Goal: Task Accomplishment & Management: Manage account settings

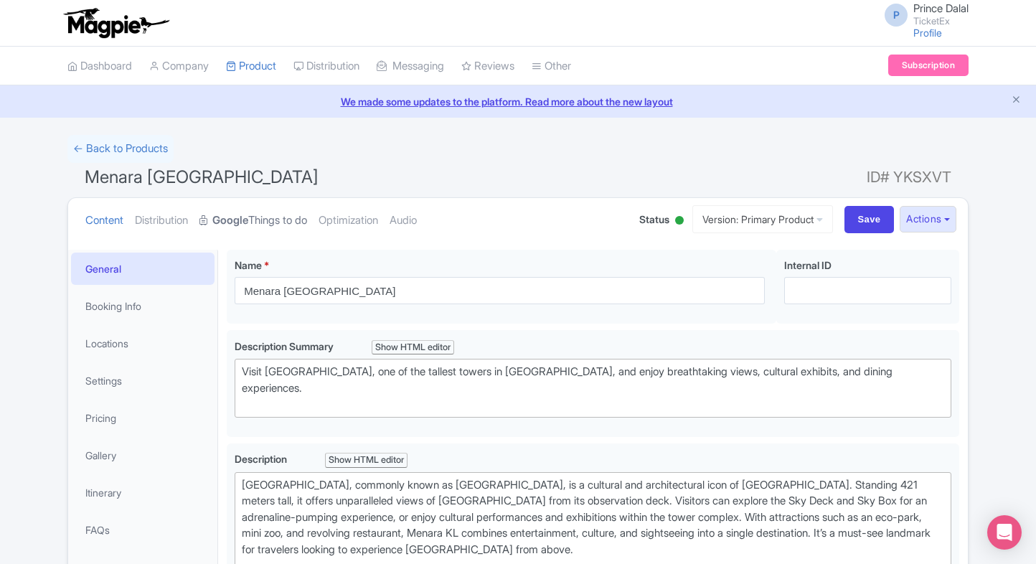
drag, startPoint x: 236, startPoint y: 257, endPoint x: 283, endPoint y: 217, distance: 62.0
click at [283, 217] on link "Google Things to do" at bounding box center [253, 220] width 108 height 45
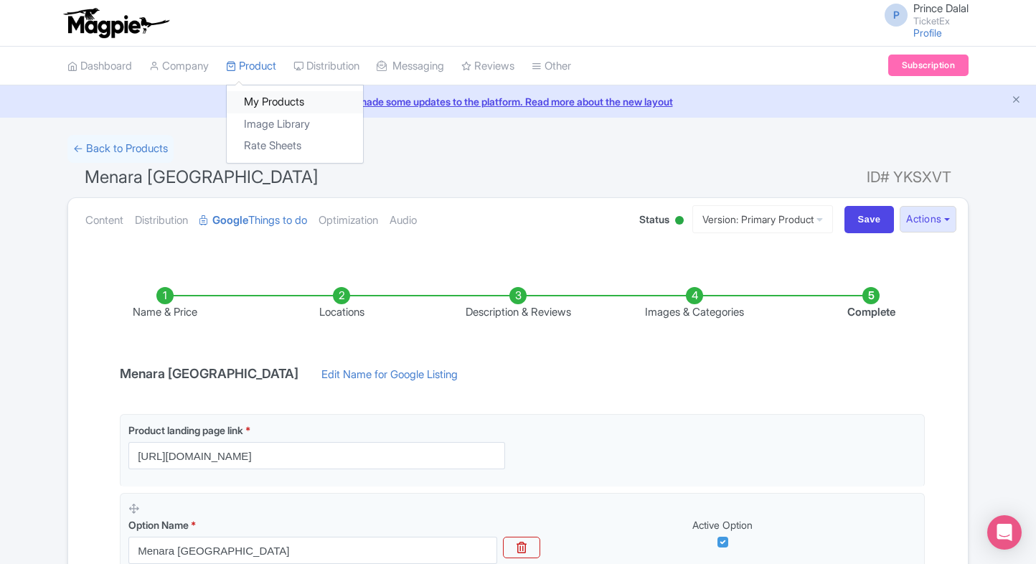
click at [257, 95] on link "My Products" at bounding box center [295, 102] width 136 height 22
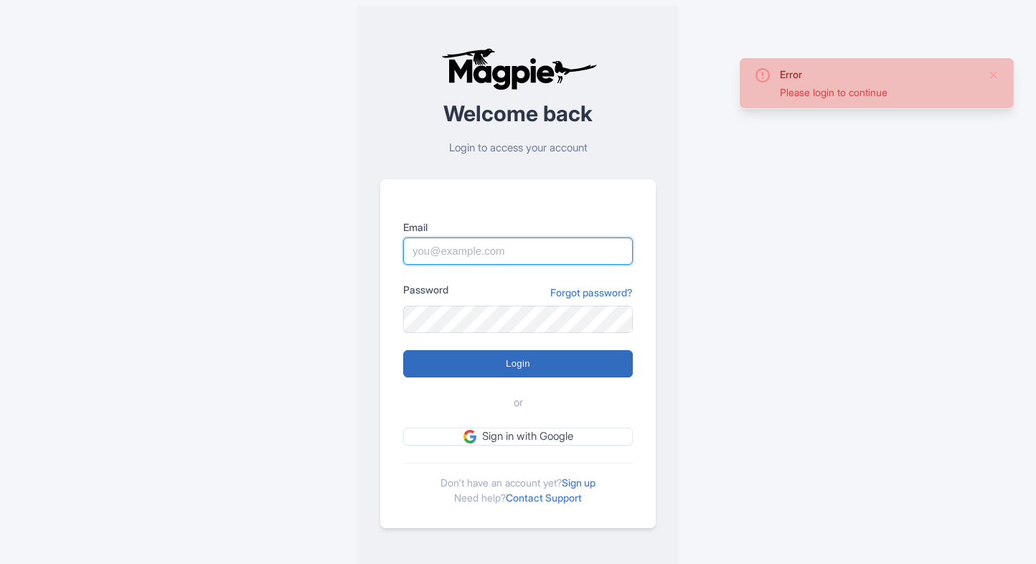
type input "[EMAIL_ADDRESS][PERSON_NAME][DOMAIN_NAME]"
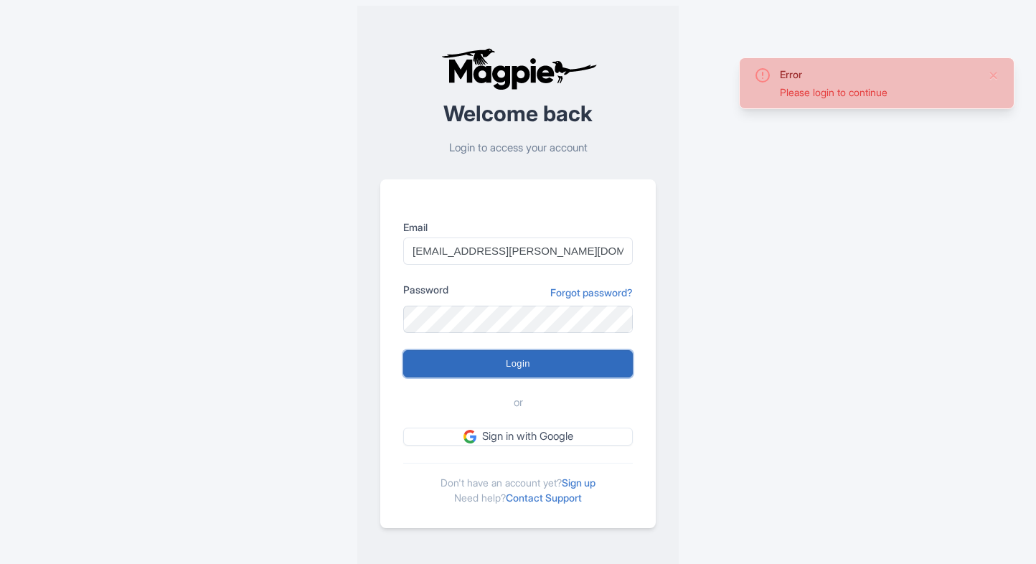
click at [556, 372] on input "Login" at bounding box center [518, 363] width 230 height 27
type input "Logging in..."
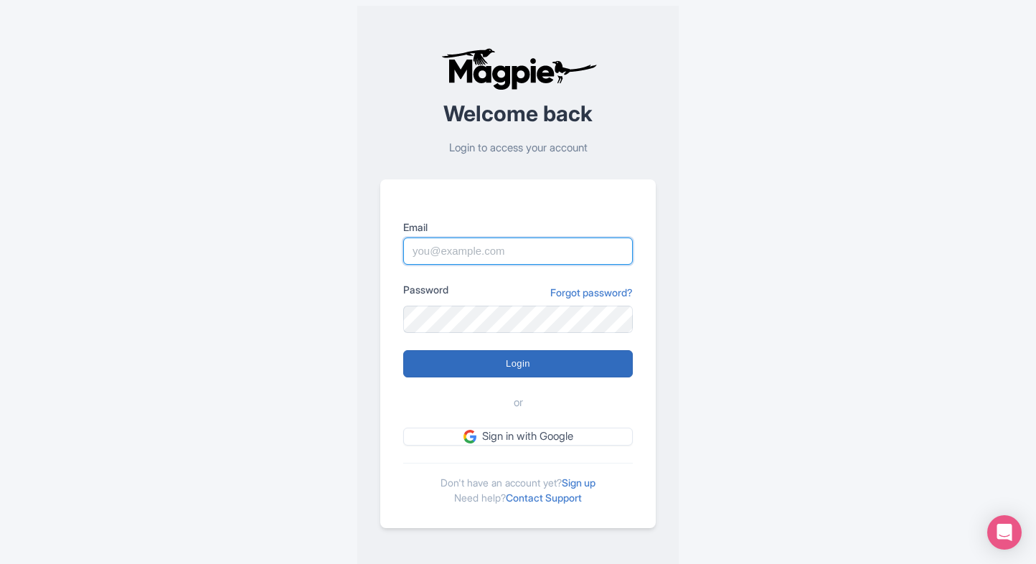
type input "Prince.dalal@ticketex.co"
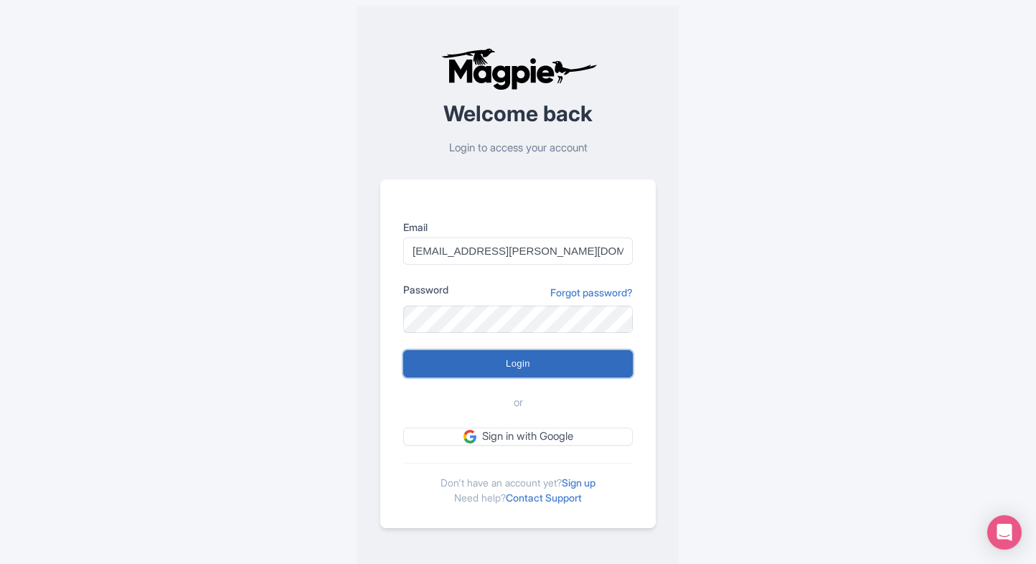
click at [425, 359] on input "Login" at bounding box center [518, 363] width 230 height 27
type input "Logging in..."
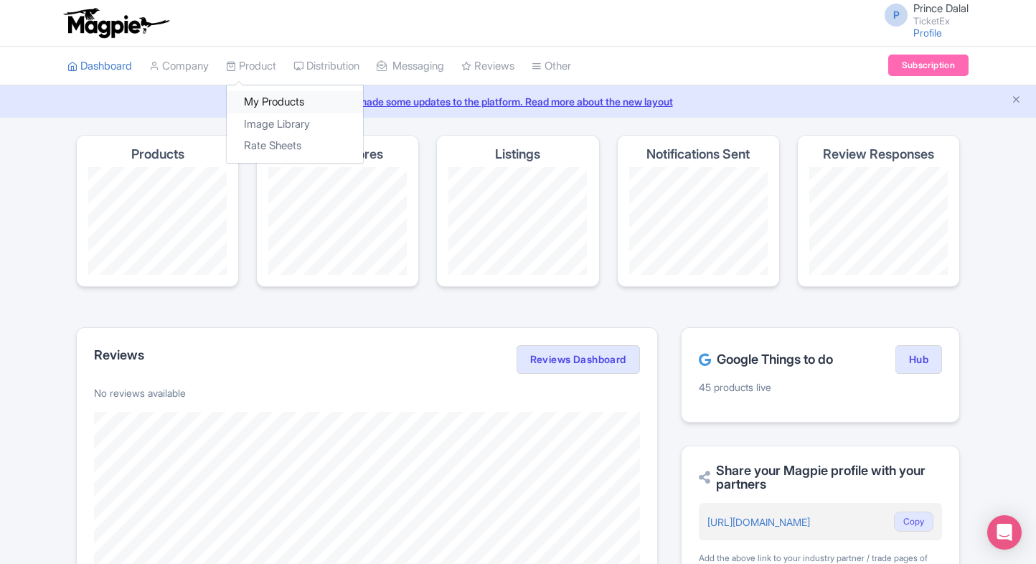
click at [258, 96] on link "My Products" at bounding box center [295, 102] width 136 height 22
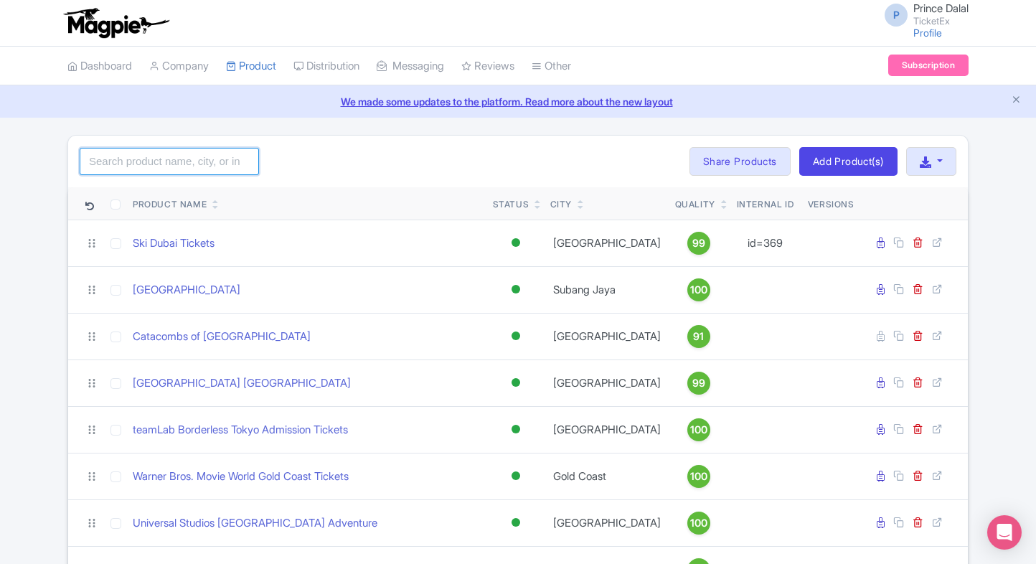
click at [159, 168] on input "search" at bounding box center [169, 161] width 179 height 27
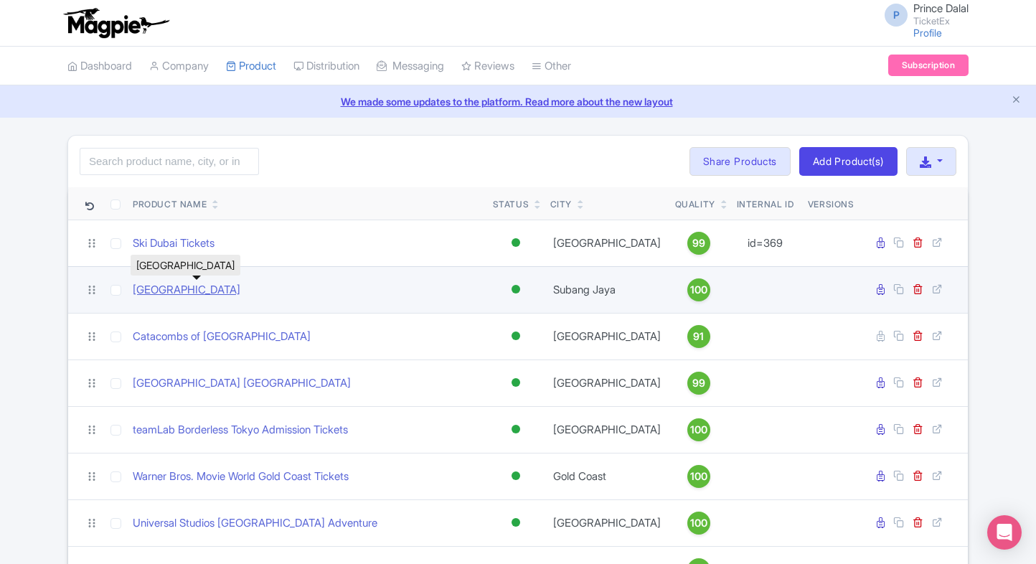
click at [169, 289] on link "[GEOGRAPHIC_DATA]" at bounding box center [187, 290] width 108 height 16
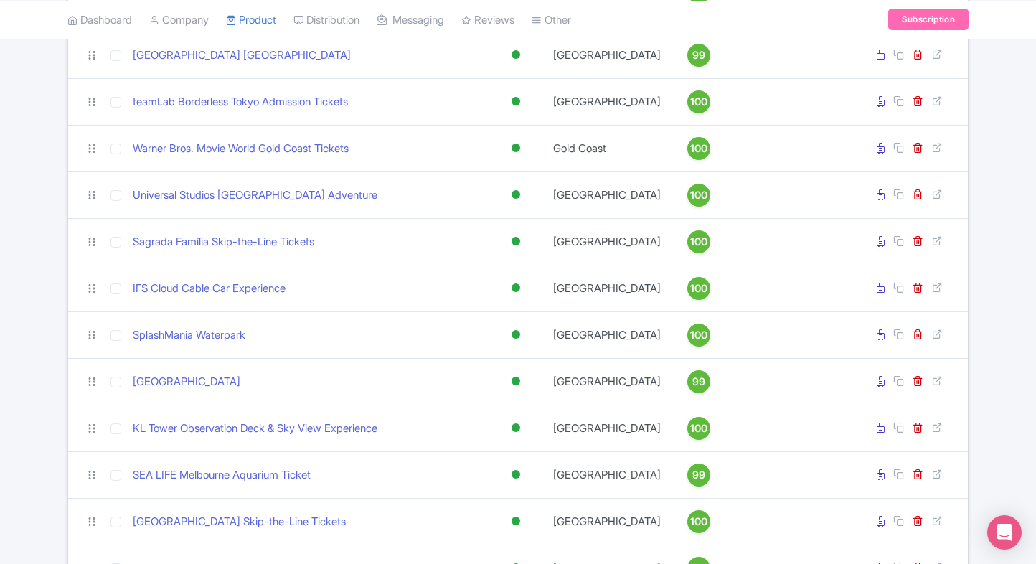
scroll to position [347, 0]
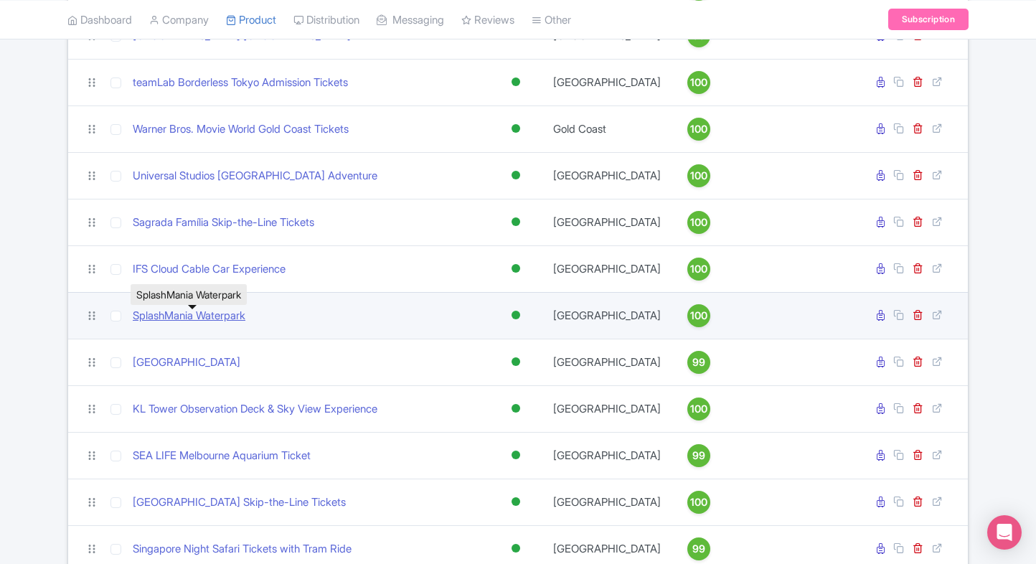
click at [148, 318] on link "SplashMania Waterpark" at bounding box center [189, 316] width 113 height 16
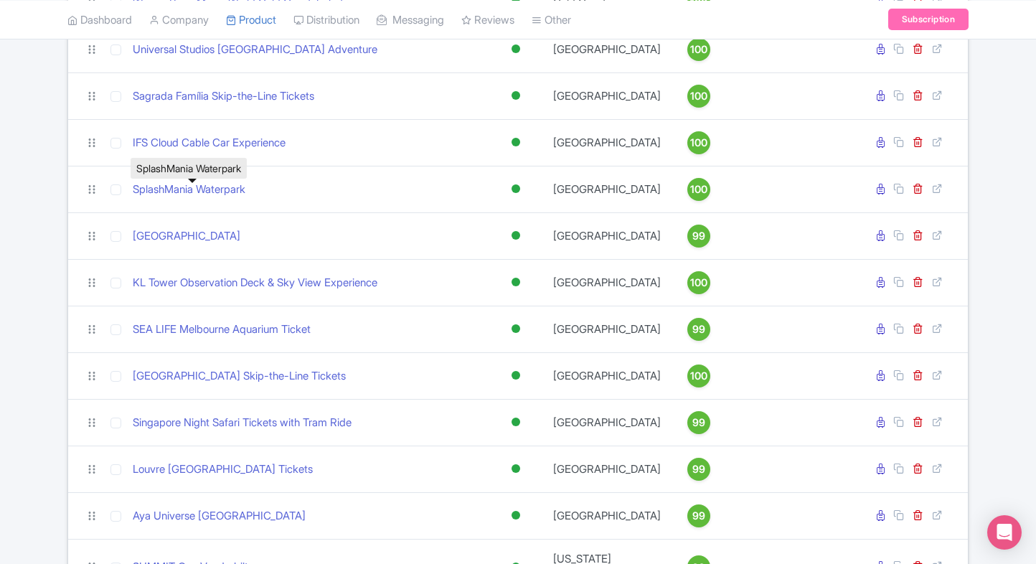
scroll to position [475, 0]
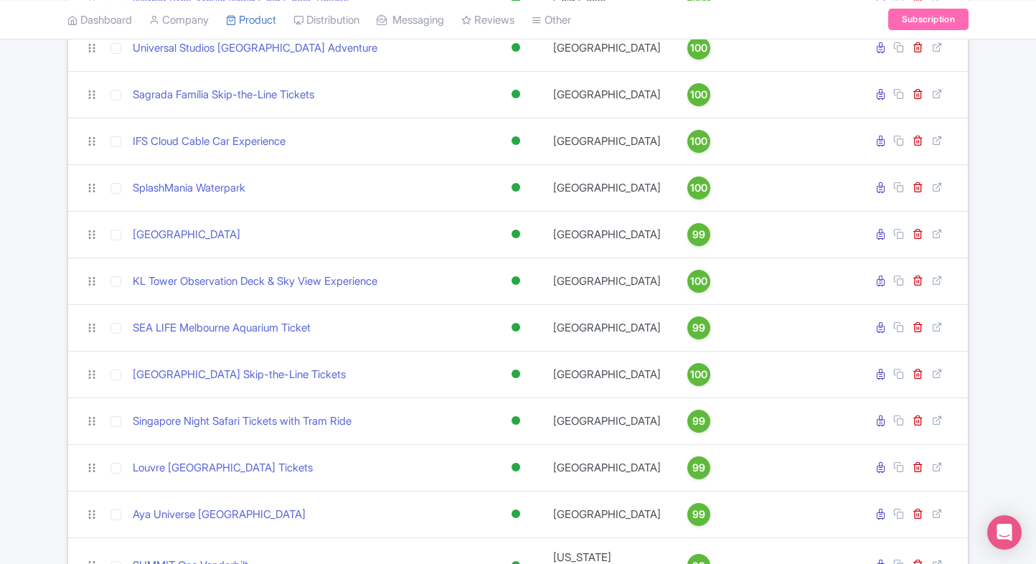
click at [34, 338] on div "Search Bulk Actions Delete Add to Collection Share Products Add to Collection C…" at bounding box center [518, 472] width 1036 height 1625
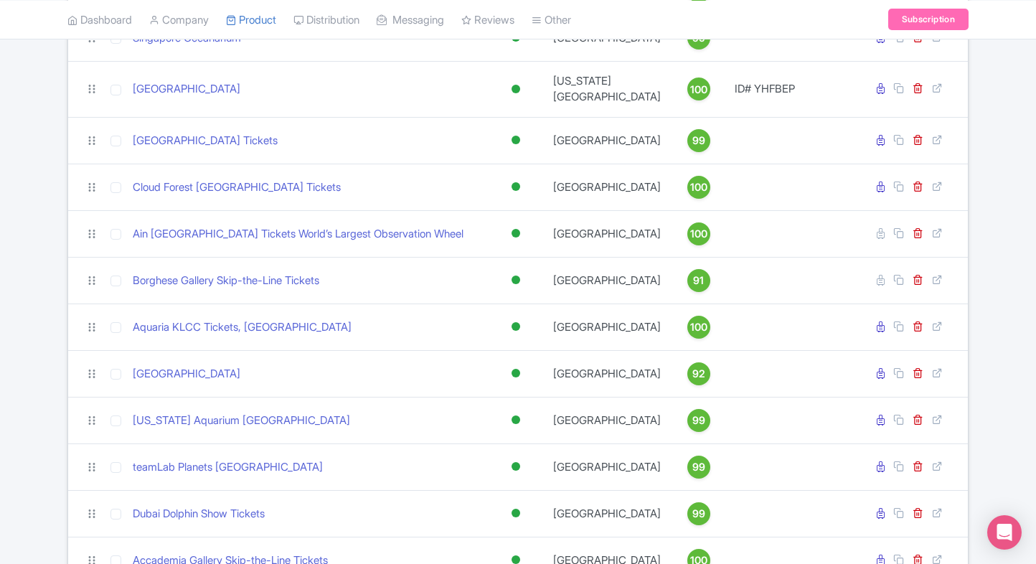
scroll to position [1387, 0]
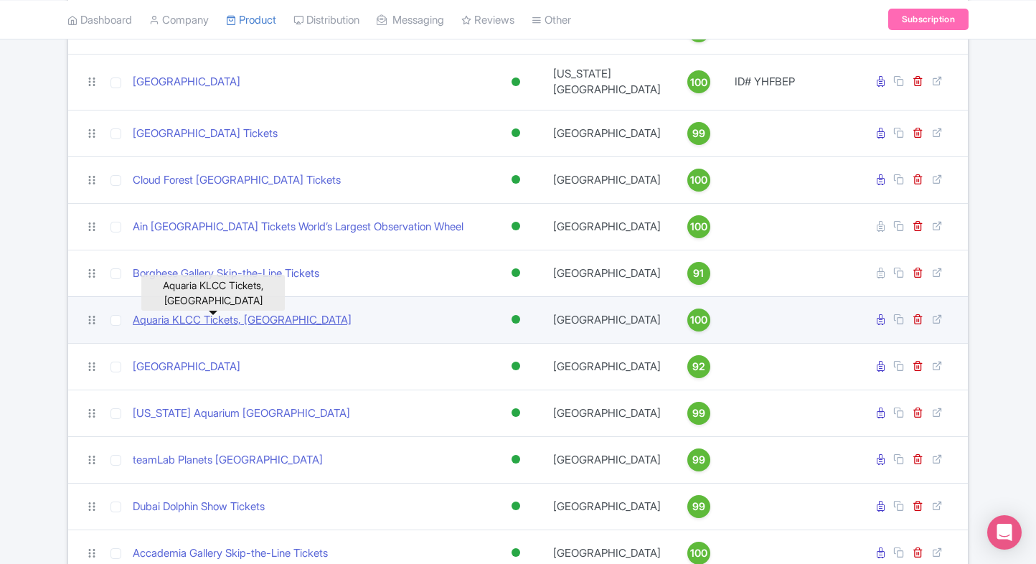
click at [184, 328] on link "Aquaria KLCC Tickets, Malaysia" at bounding box center [242, 320] width 219 height 16
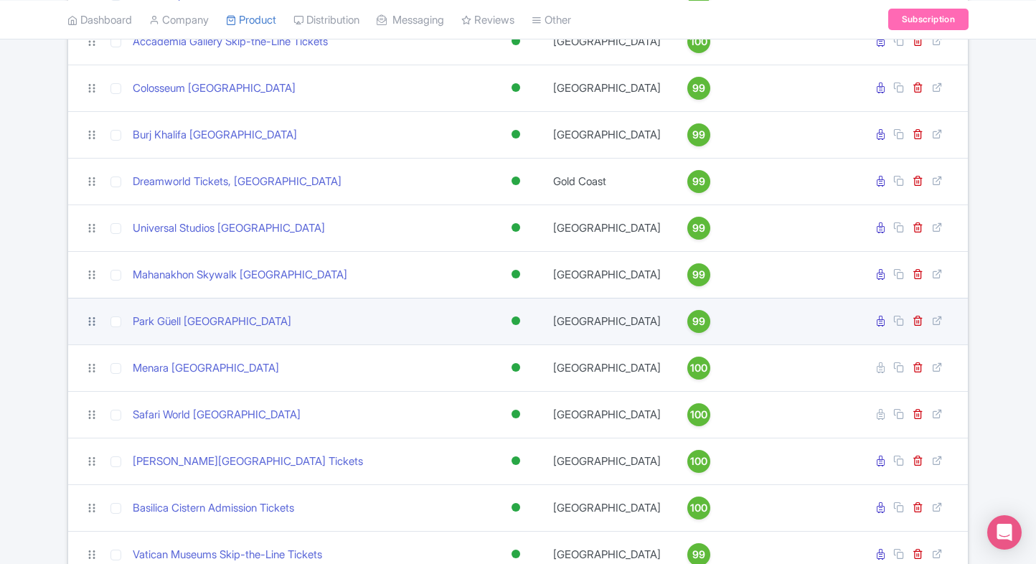
scroll to position [1899, 0]
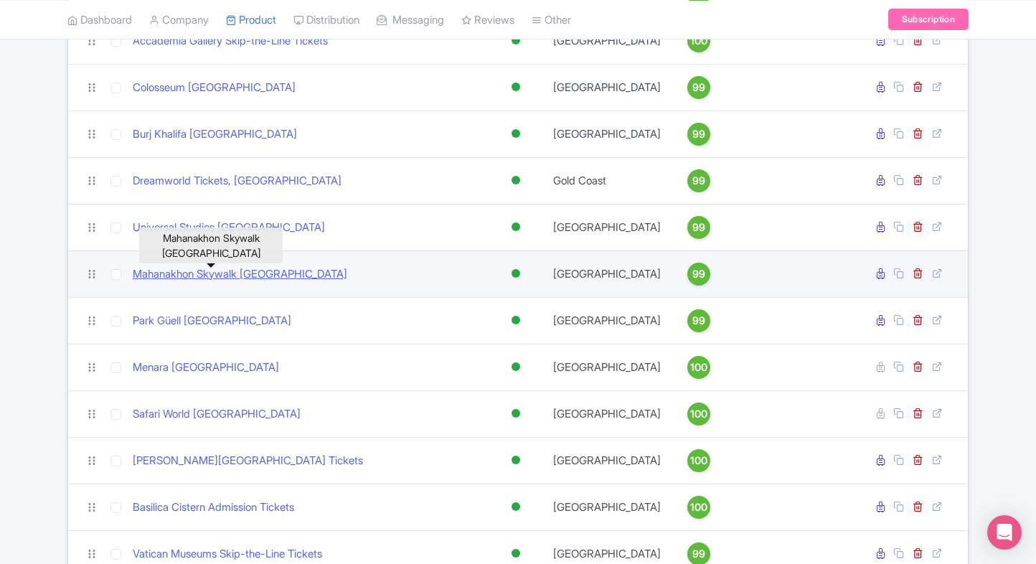
click at [153, 274] on link "Mahanakhon Skywalk Bangkok" at bounding box center [240, 274] width 214 height 16
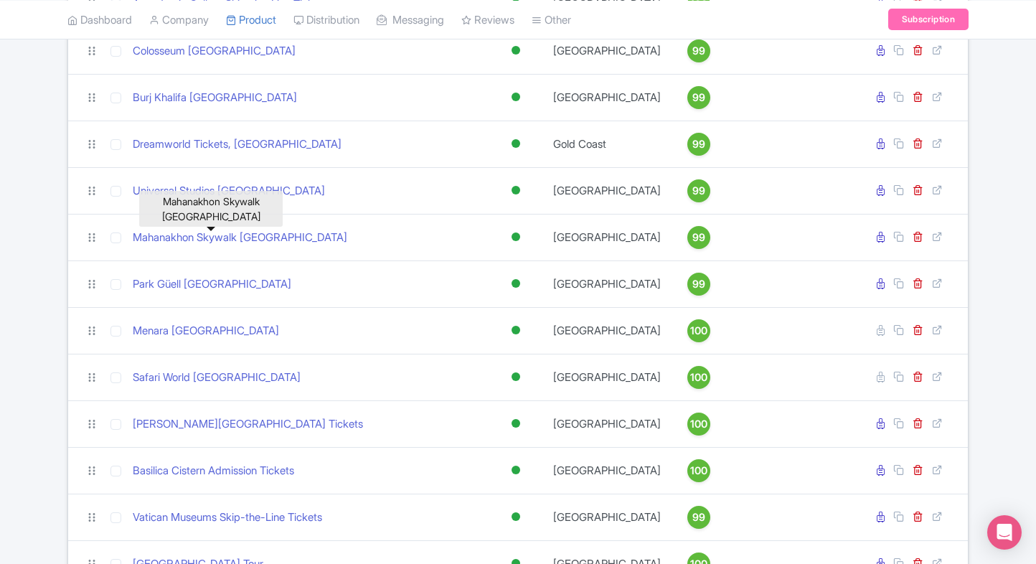
scroll to position [1928, 0]
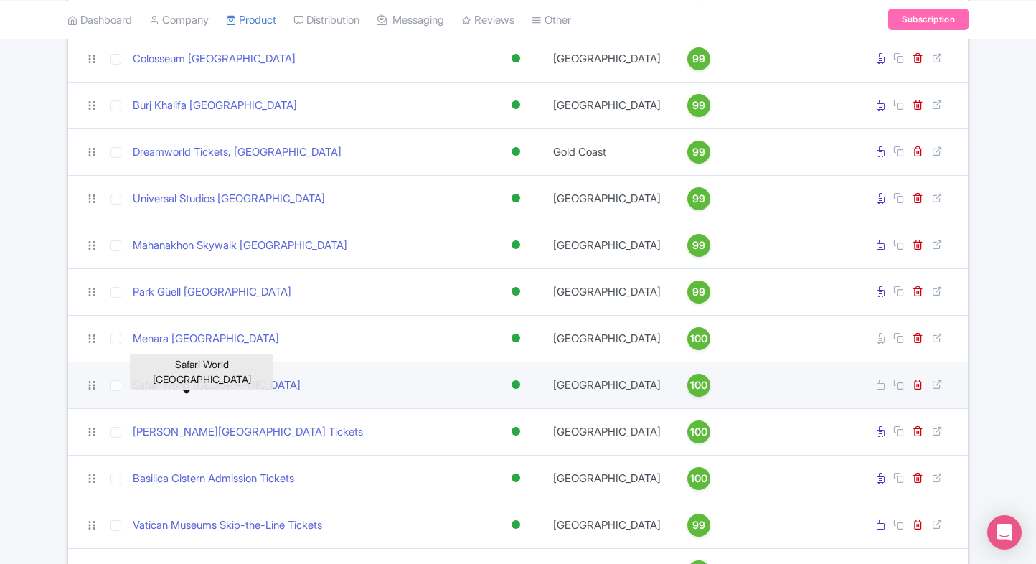
click at [171, 379] on link "Safari World Bangkok" at bounding box center [217, 385] width 168 height 16
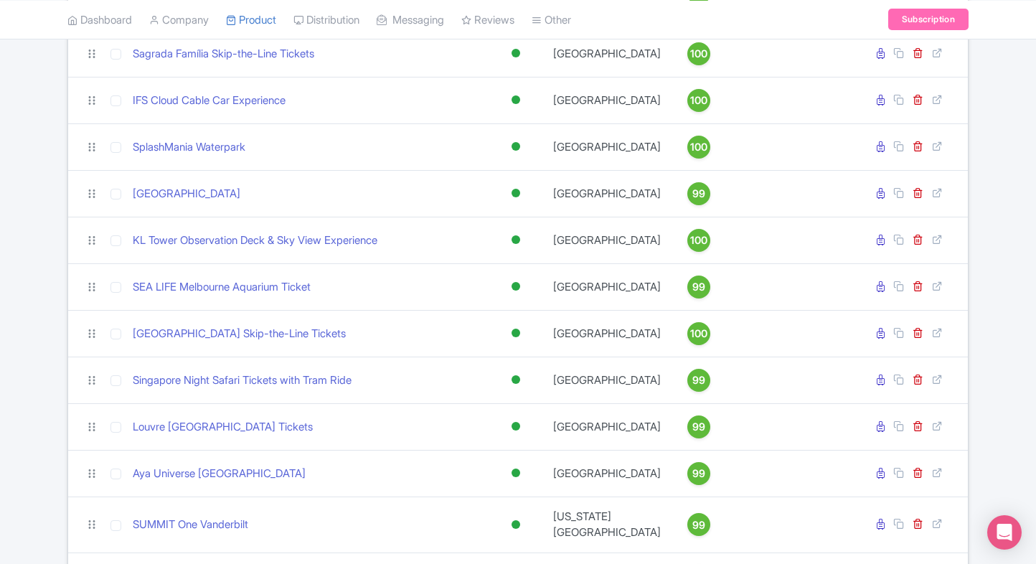
scroll to position [475, 0]
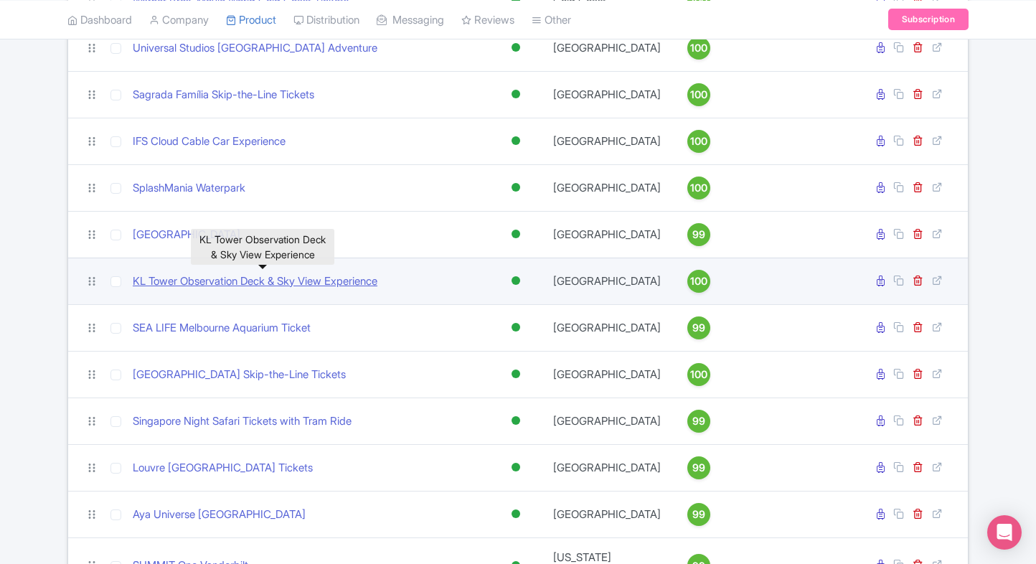
click at [186, 290] on link "KL Tower Observation Deck & Sky View Experience" at bounding box center [255, 281] width 245 height 16
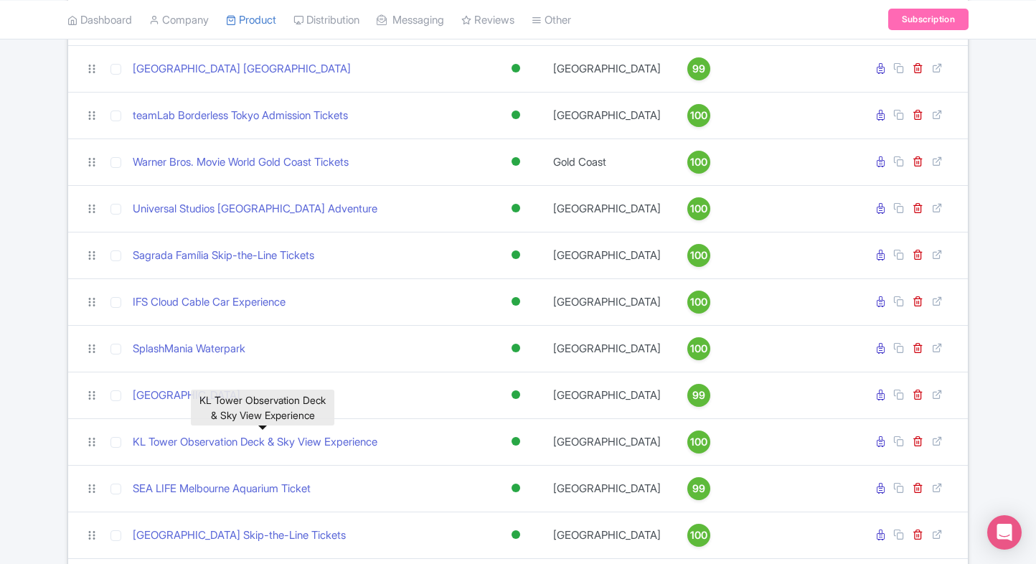
scroll to position [0, 0]
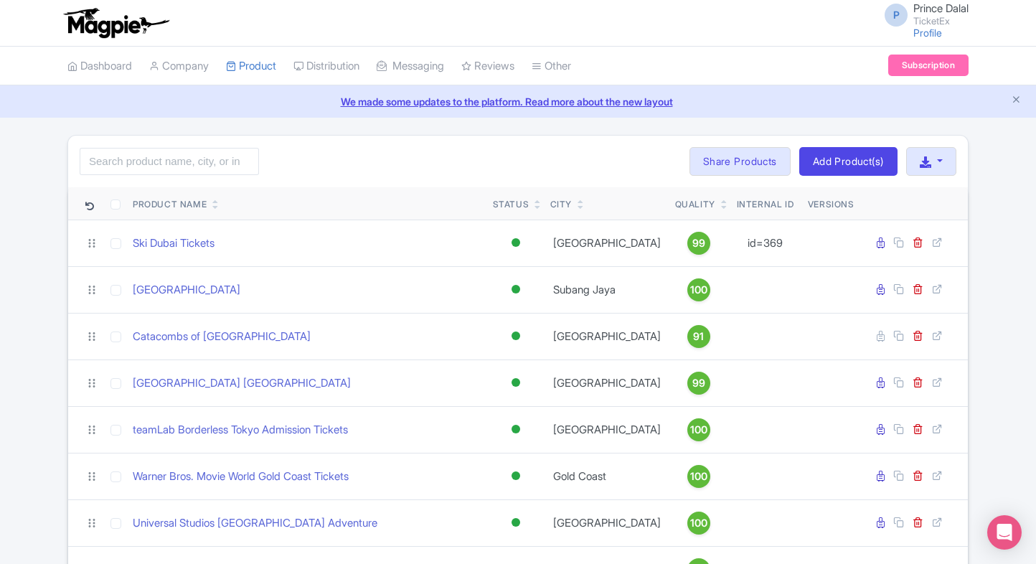
drag, startPoint x: 146, startPoint y: 146, endPoint x: 126, endPoint y: 156, distance: 22.5
click at [126, 156] on div "Search Bulk Actions Delete Add to Collection Share Products Add to Collection C…" at bounding box center [517, 162] width 899 height 52
click at [126, 156] on input "search" at bounding box center [169, 161] width 179 height 27
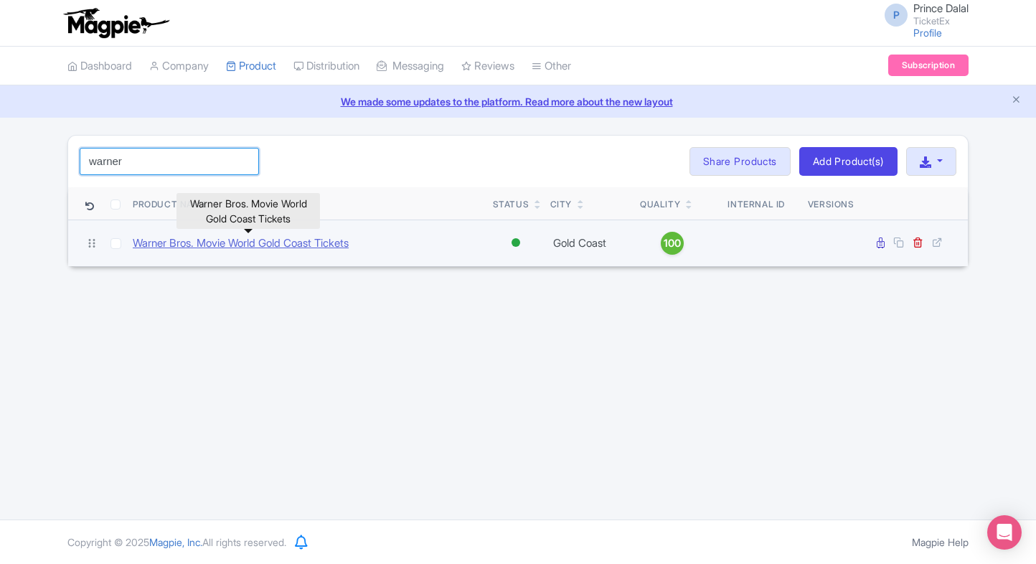
type input "warner"
click at [190, 248] on link "Warner Bros. Movie World Gold Coast Tickets" at bounding box center [241, 243] width 216 height 16
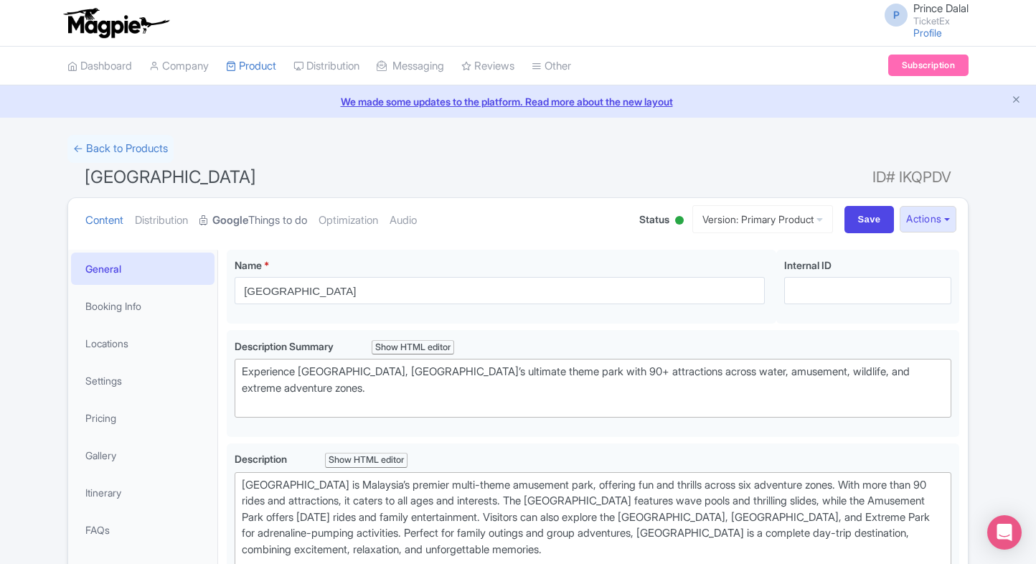
click at [270, 210] on link "Google Things to do" at bounding box center [253, 220] width 108 height 45
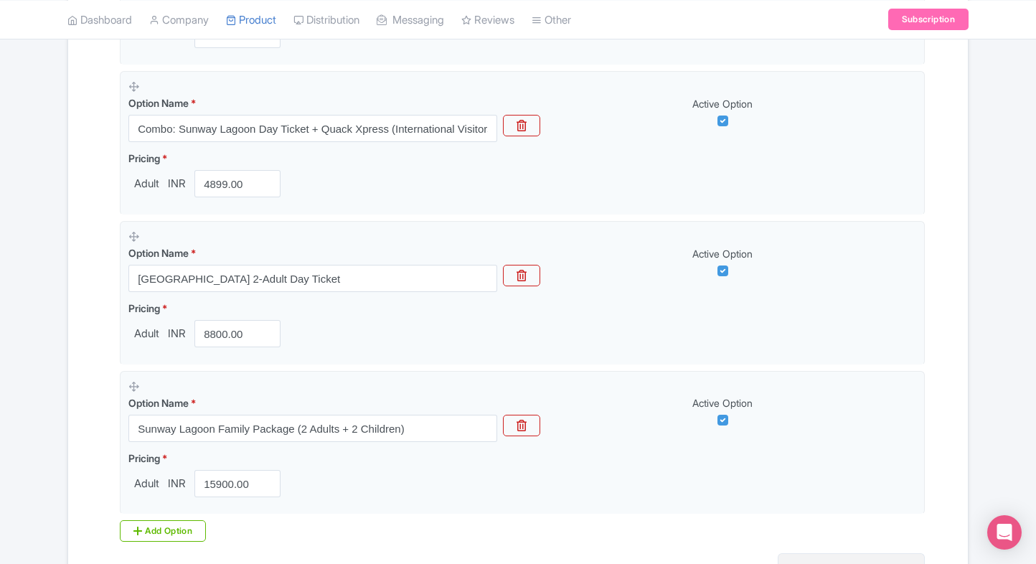
scroll to position [1400, 0]
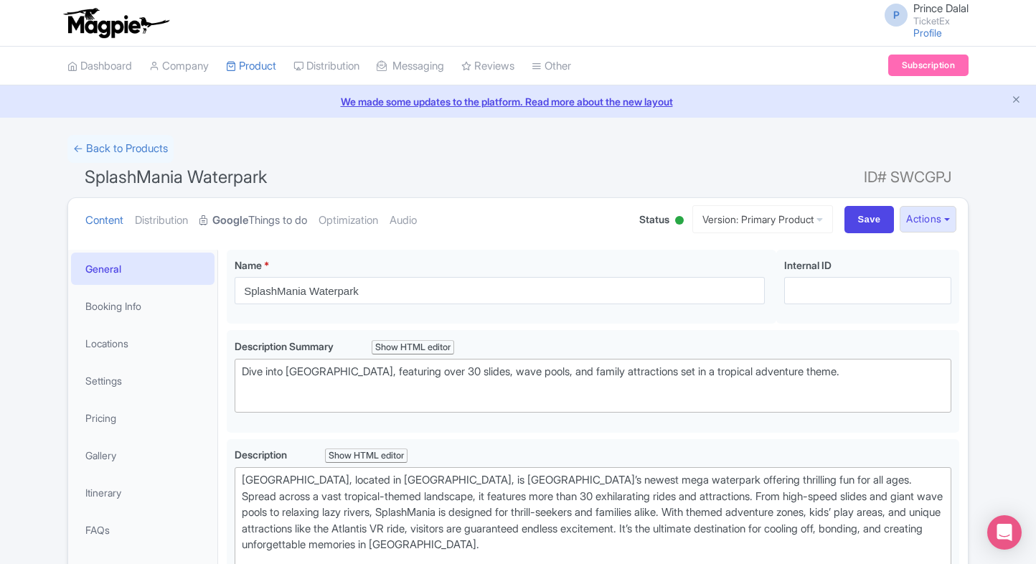
click at [248, 225] on strong "Google" at bounding box center [230, 220] width 36 height 16
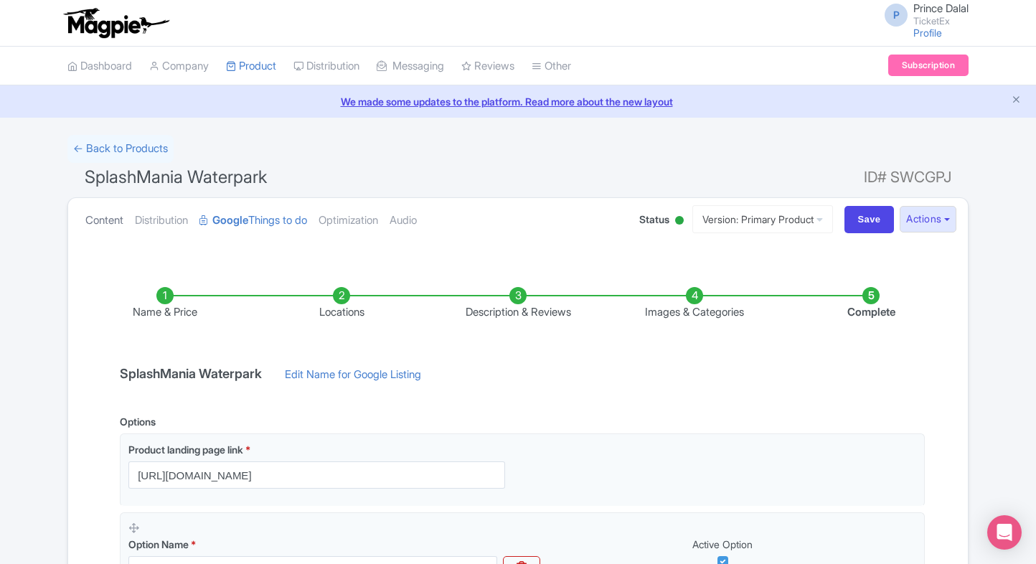
click at [112, 223] on link "Content" at bounding box center [104, 220] width 38 height 45
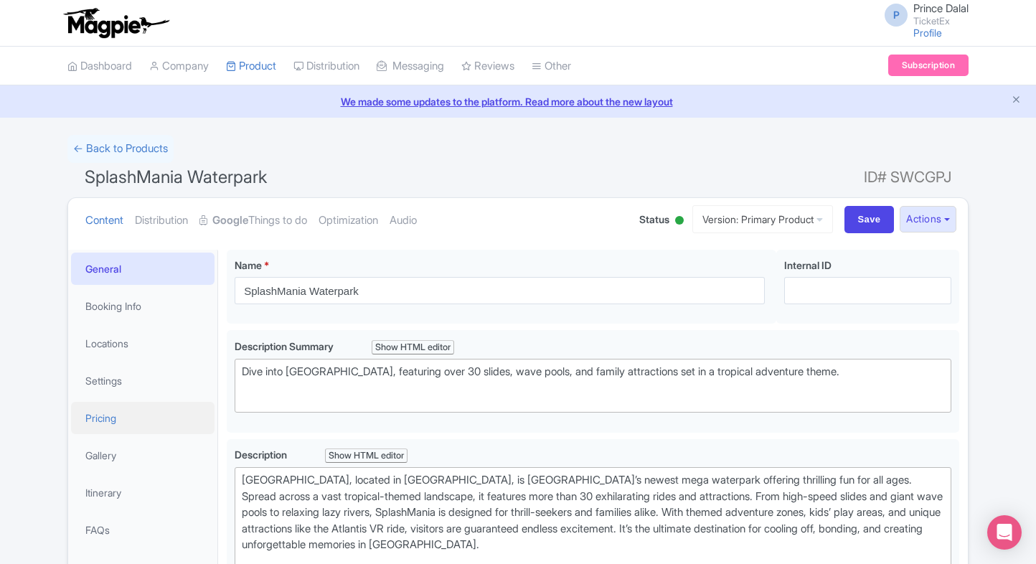
click at [103, 413] on link "Pricing" at bounding box center [142, 418] width 143 height 32
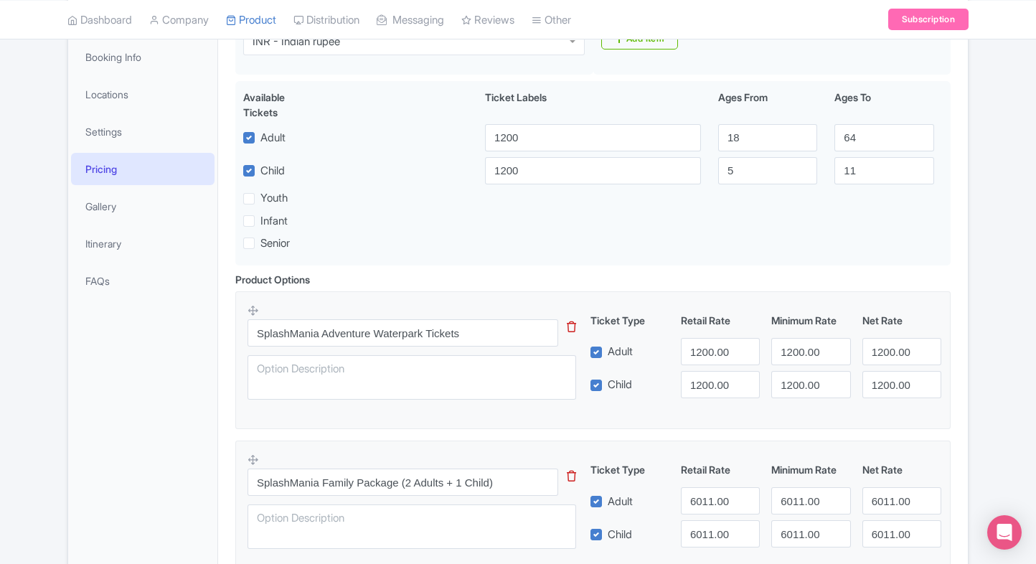
scroll to position [235, 0]
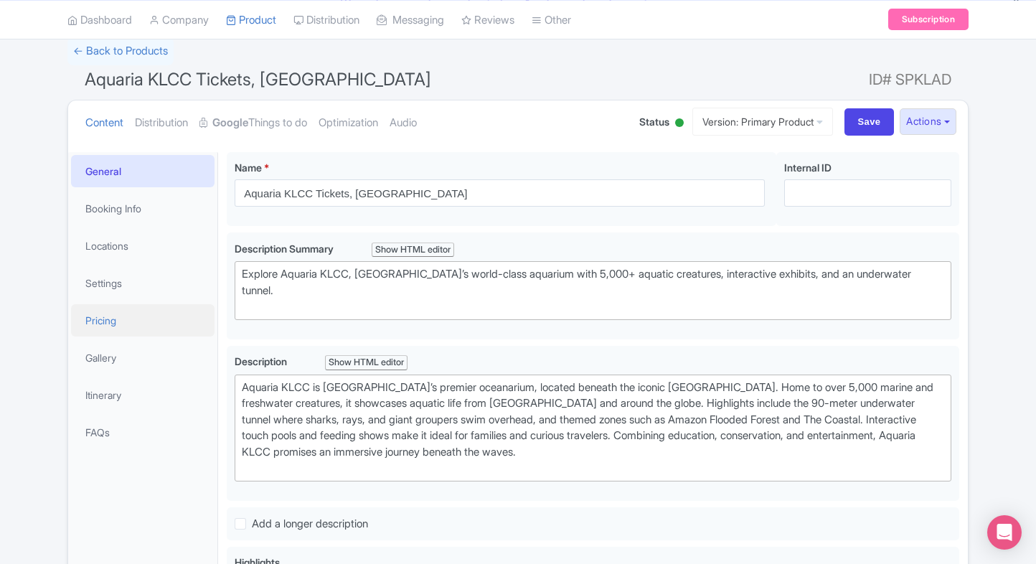
scroll to position [96, 0]
click at [113, 311] on link "Pricing" at bounding box center [142, 322] width 143 height 32
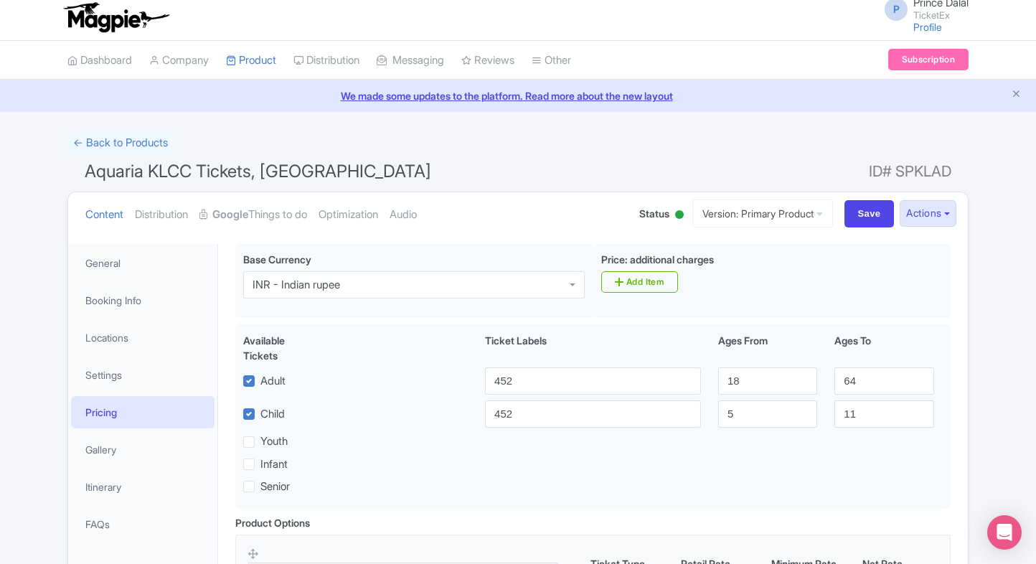
scroll to position [0, 0]
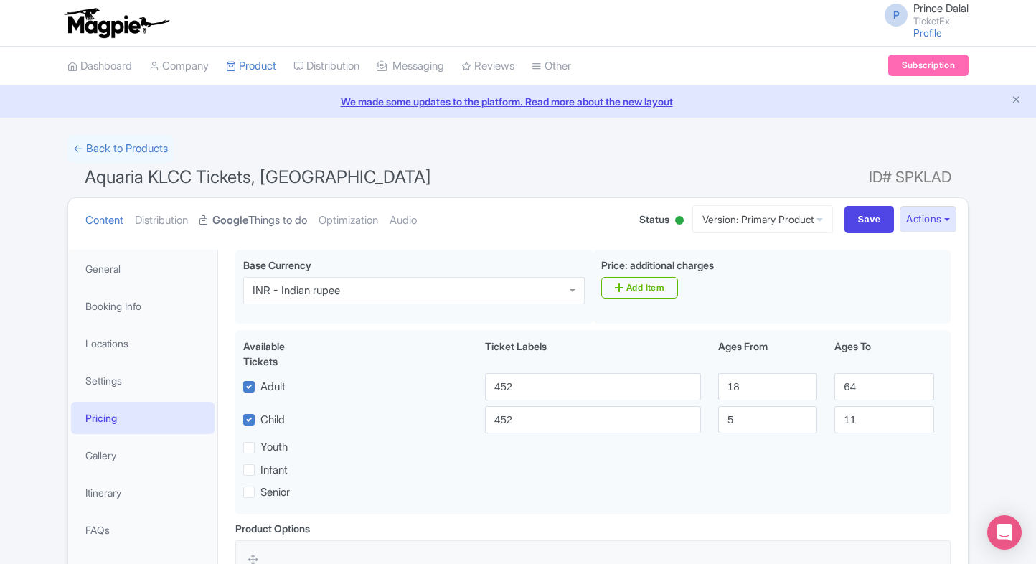
click at [247, 234] on link "Google Things to do" at bounding box center [253, 220] width 108 height 45
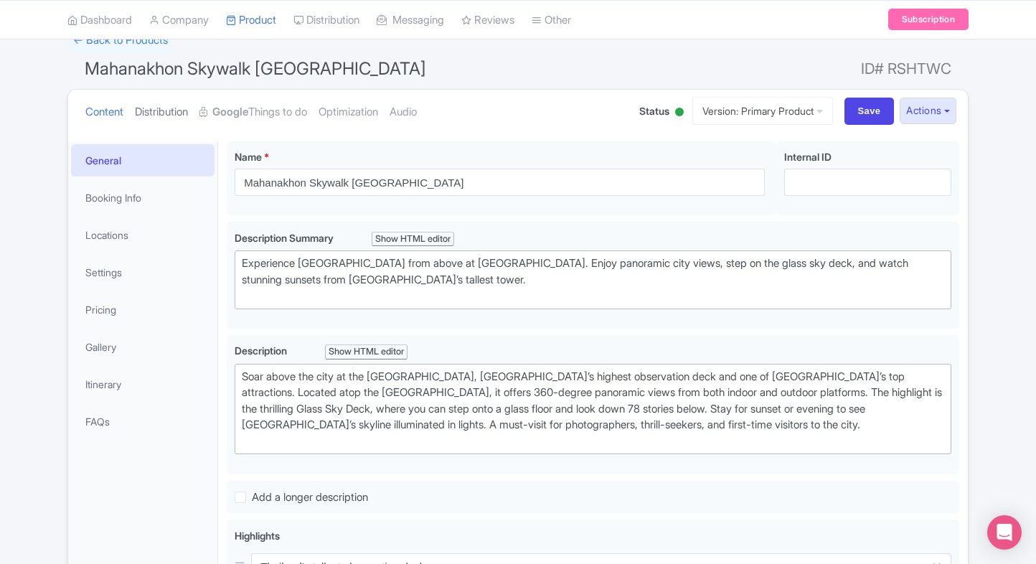
scroll to position [115, 0]
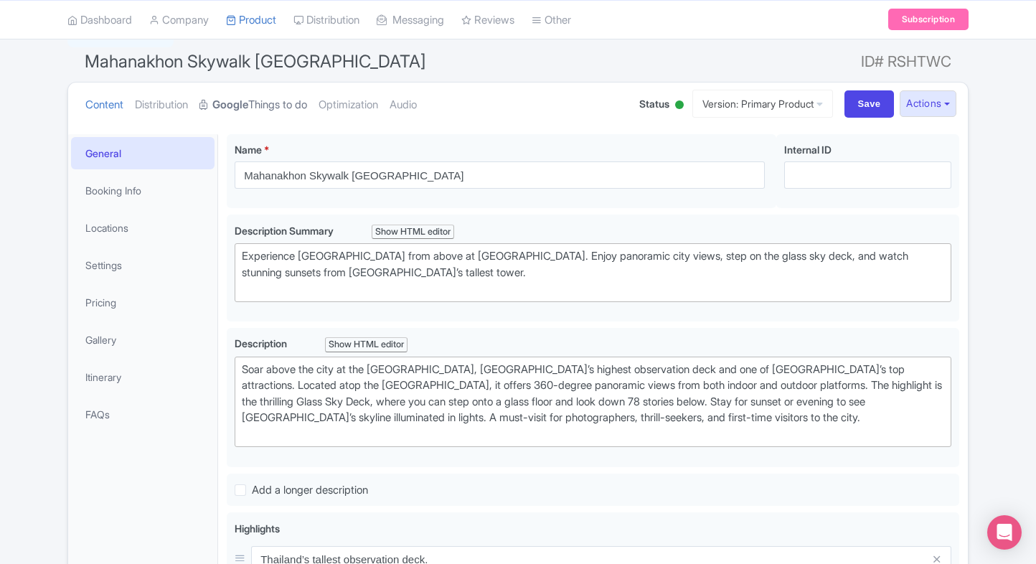
click at [218, 92] on link "Google Things to do" at bounding box center [253, 104] width 108 height 45
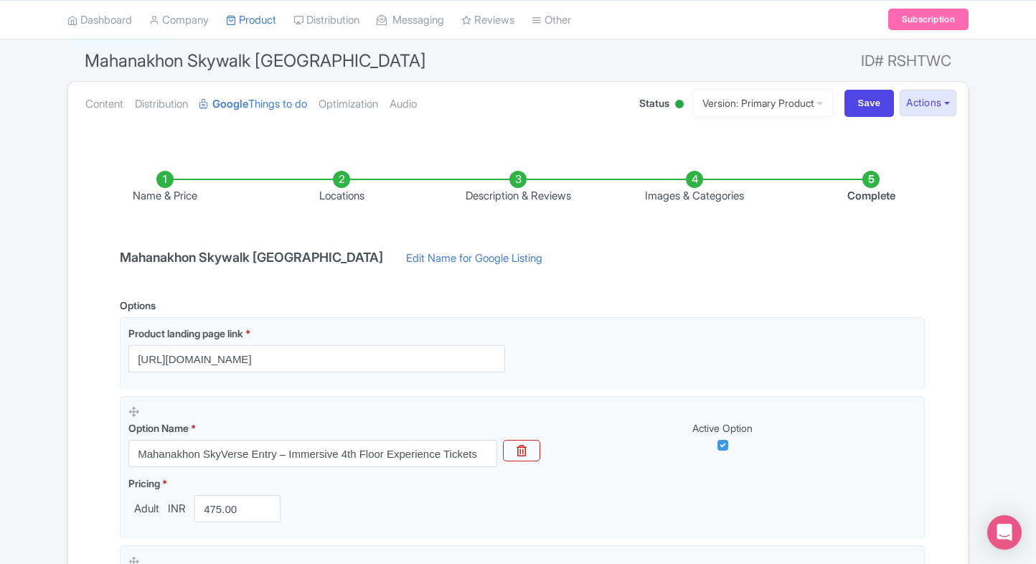
scroll to position [0, 0]
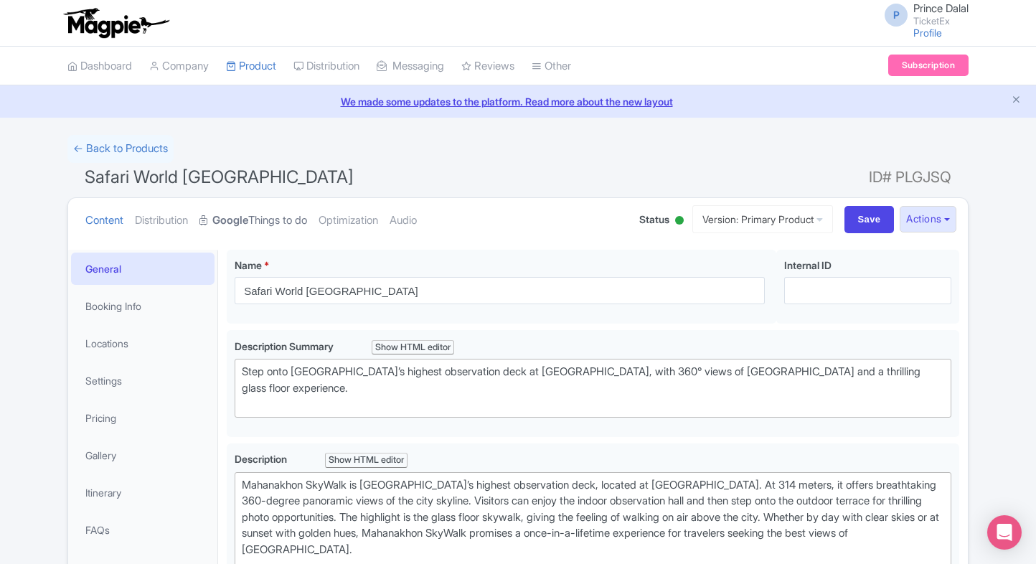
click at [244, 212] on strong "Google" at bounding box center [230, 220] width 36 height 16
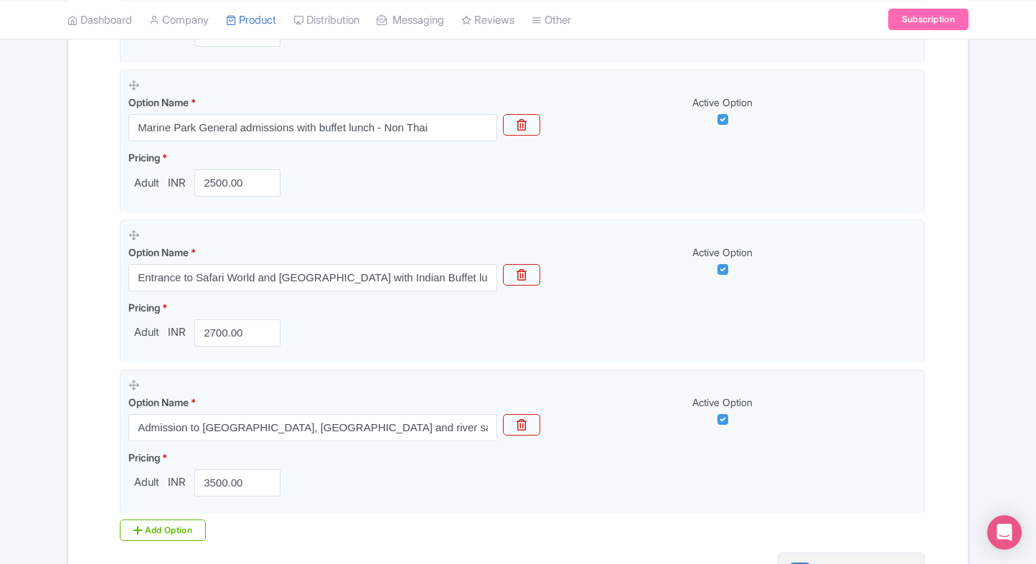
scroll to position [987, 0]
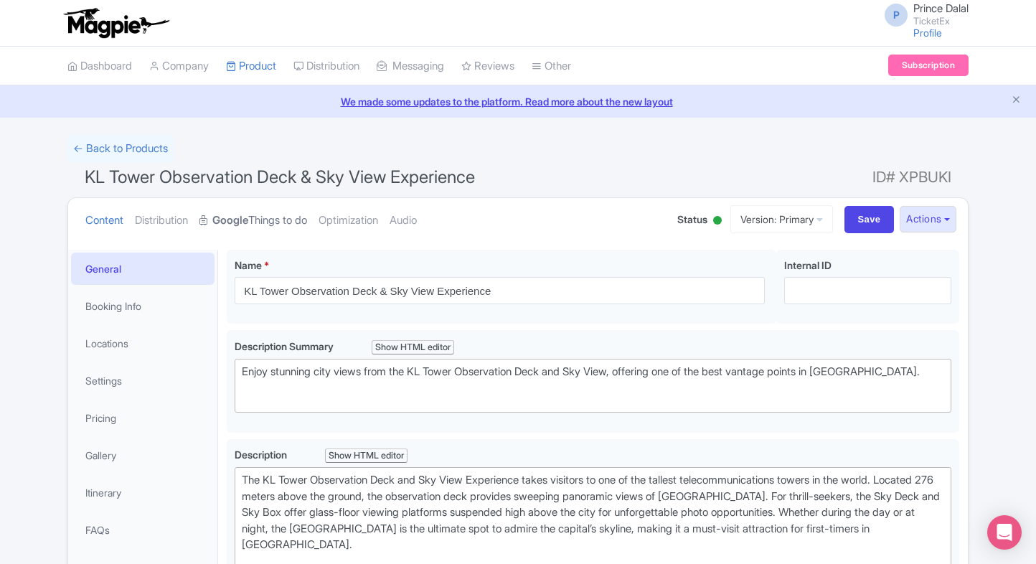
click at [258, 217] on link "Google Things to do" at bounding box center [253, 220] width 108 height 45
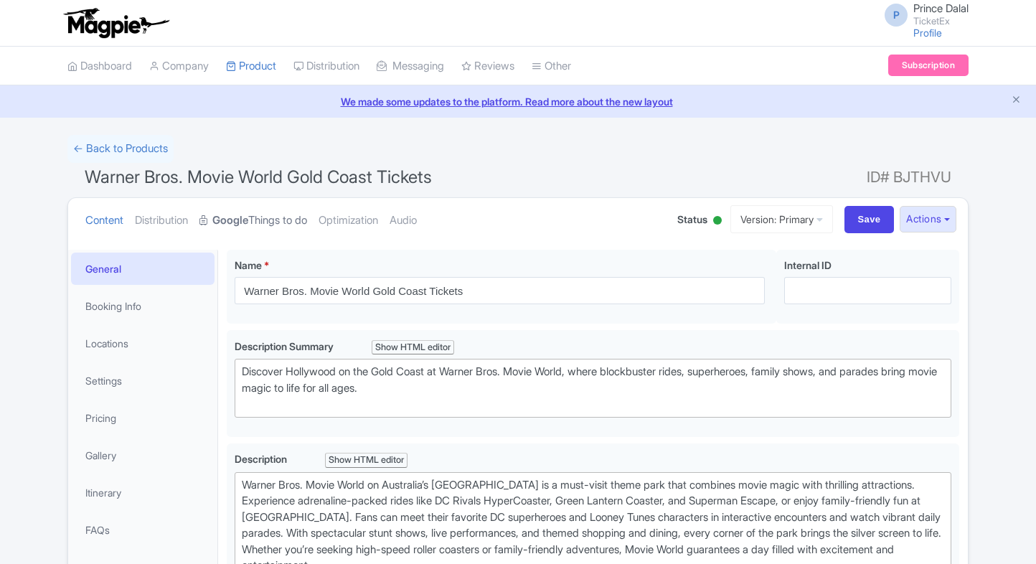
click at [263, 215] on link "Google Things to do" at bounding box center [253, 220] width 108 height 45
click at [250, 95] on link "My Products" at bounding box center [295, 102] width 136 height 22
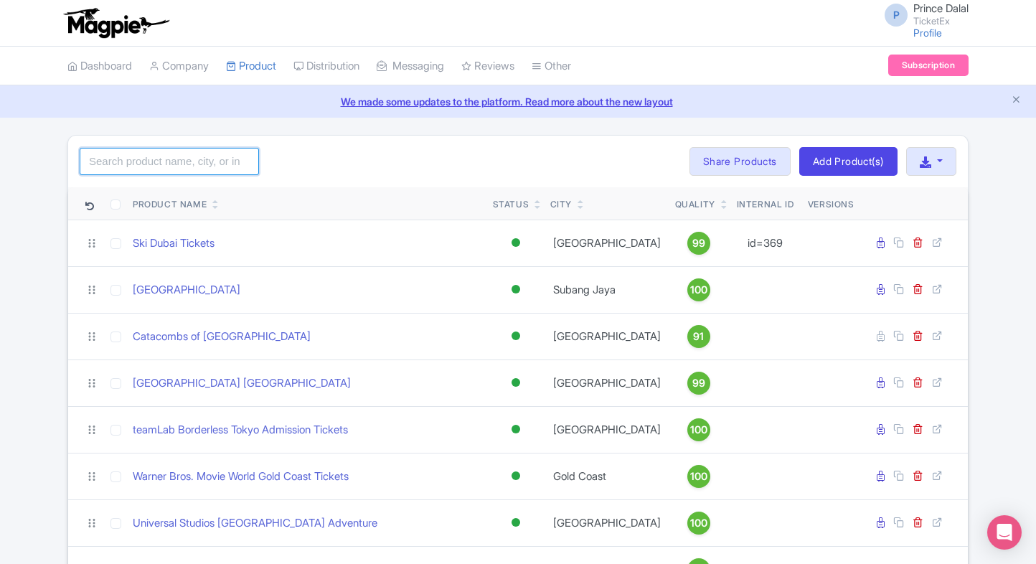
click at [165, 153] on input "search" at bounding box center [169, 161] width 179 height 27
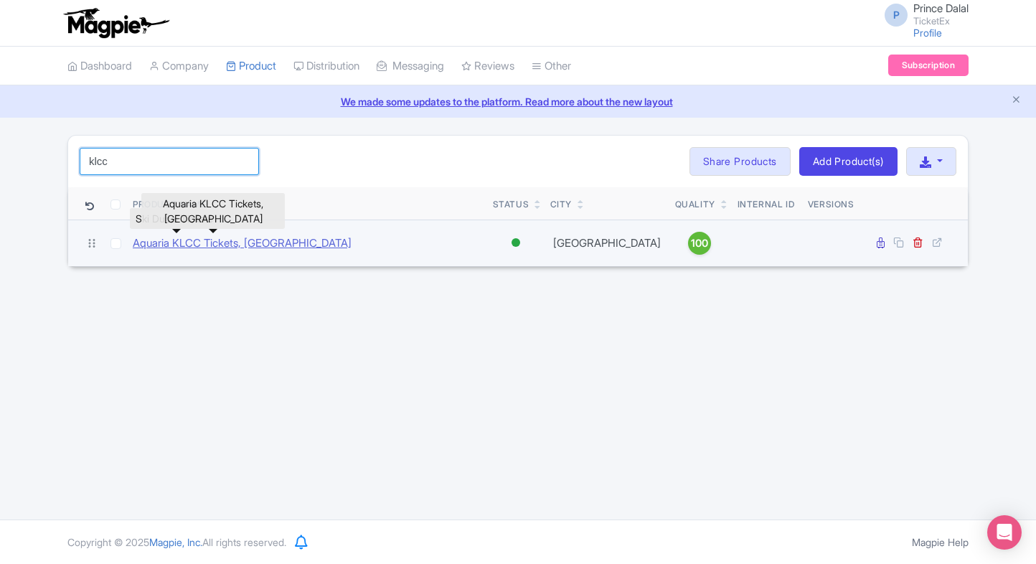
type input "klcc"
click at [175, 240] on link "Aquaria KLCC Tickets, [GEOGRAPHIC_DATA]" at bounding box center [242, 243] width 219 height 16
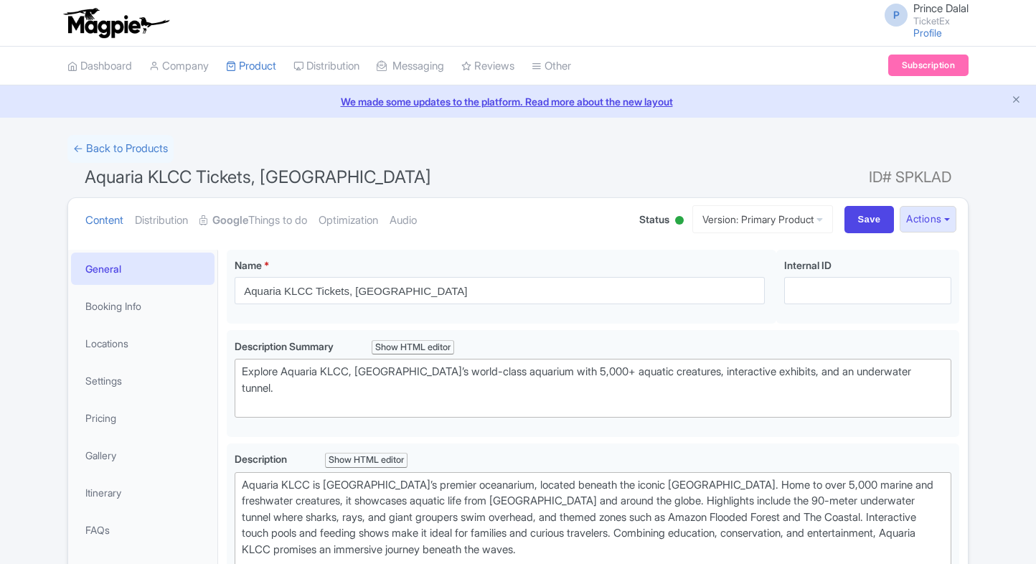
click at [294, 208] on link "Google Things to do" at bounding box center [253, 220] width 108 height 45
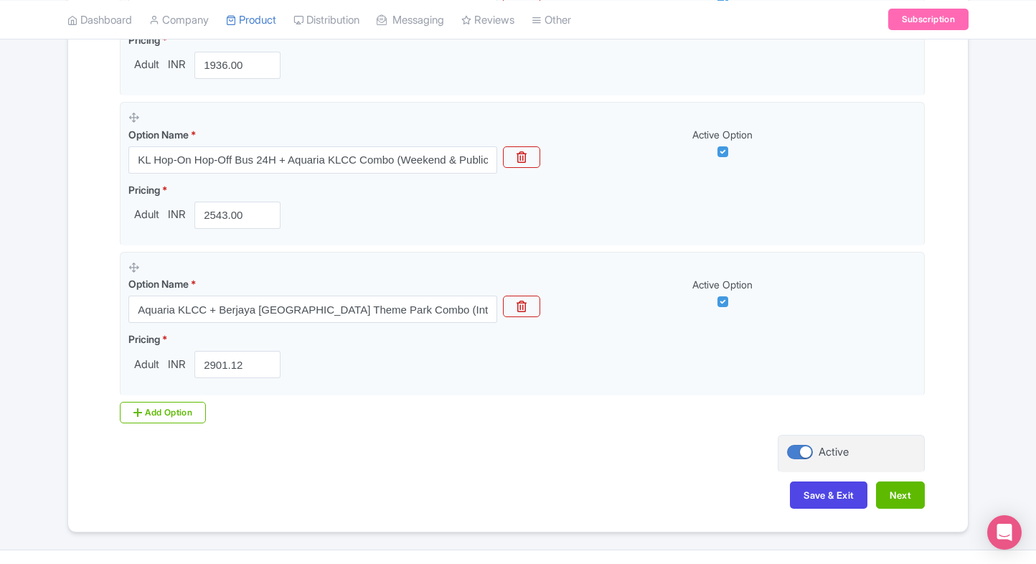
scroll to position [1182, 0]
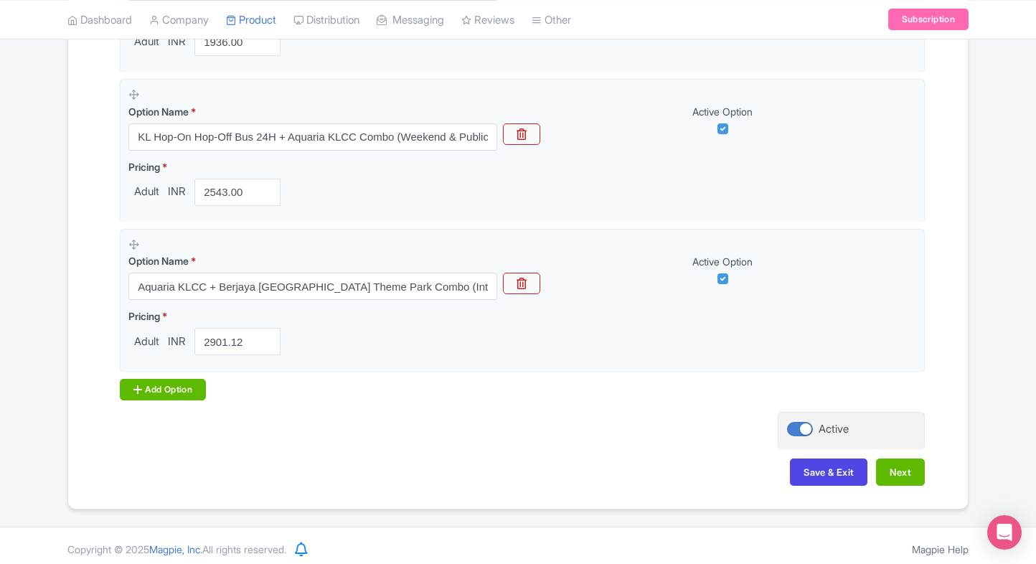
click at [134, 392] on icon at bounding box center [137, 389] width 9 height 11
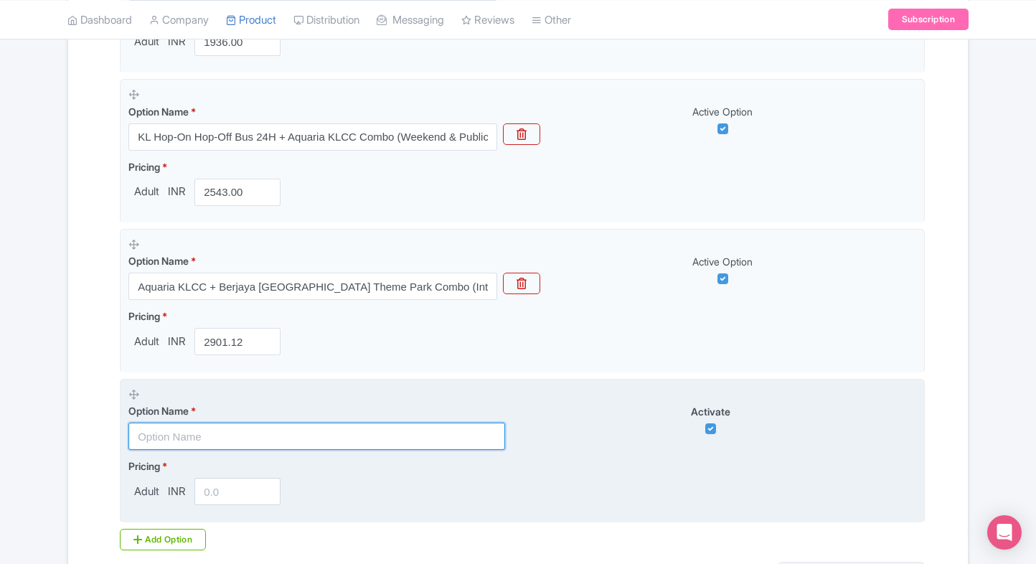
paste input "Aquaria KLCC & Zoo Negara with Panda Centre Access (International Visitors)"
click at [181, 422] on input "text" at bounding box center [316, 435] width 377 height 27
type input "Aquaria KLCC & Zoo Negara with Panda Centre Access (International Visitors)"
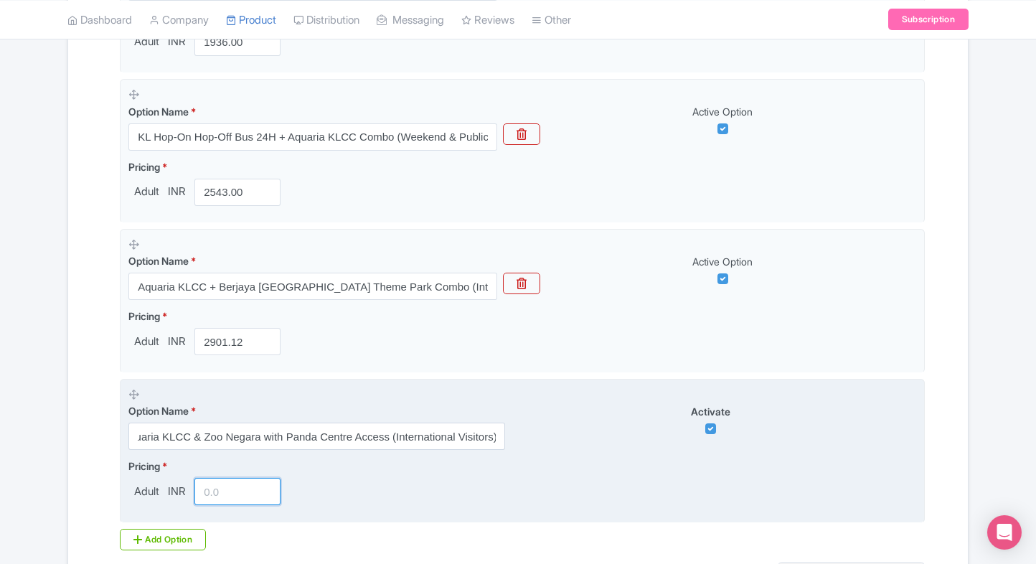
scroll to position [0, 0]
click at [219, 483] on input "number" at bounding box center [237, 491] width 86 height 27
type input "3300"
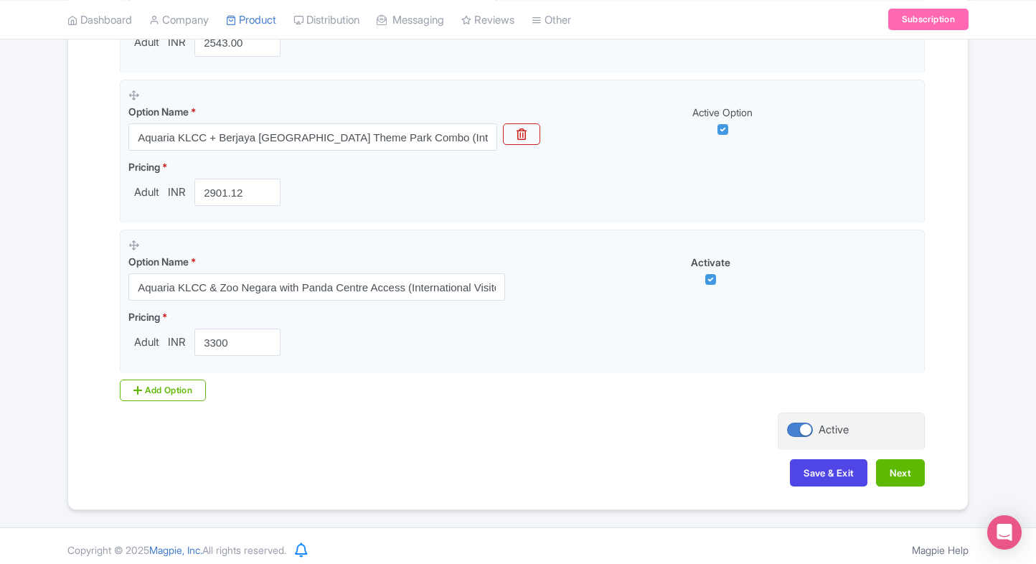
scroll to position [1331, 0]
click at [904, 471] on button "Next" at bounding box center [900, 472] width 49 height 27
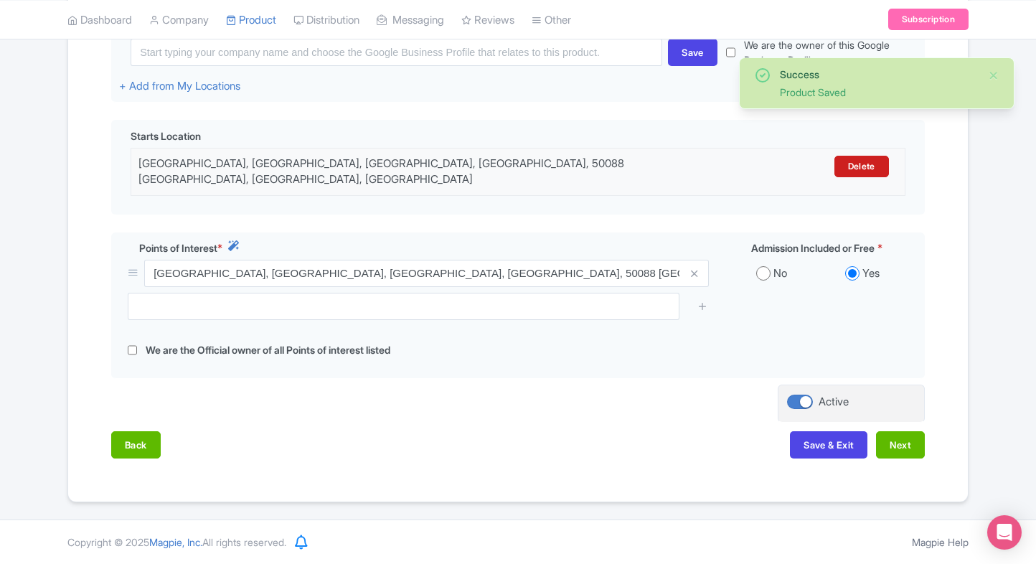
scroll to position [382, 0]
click at [904, 441] on button "Next" at bounding box center [900, 444] width 49 height 27
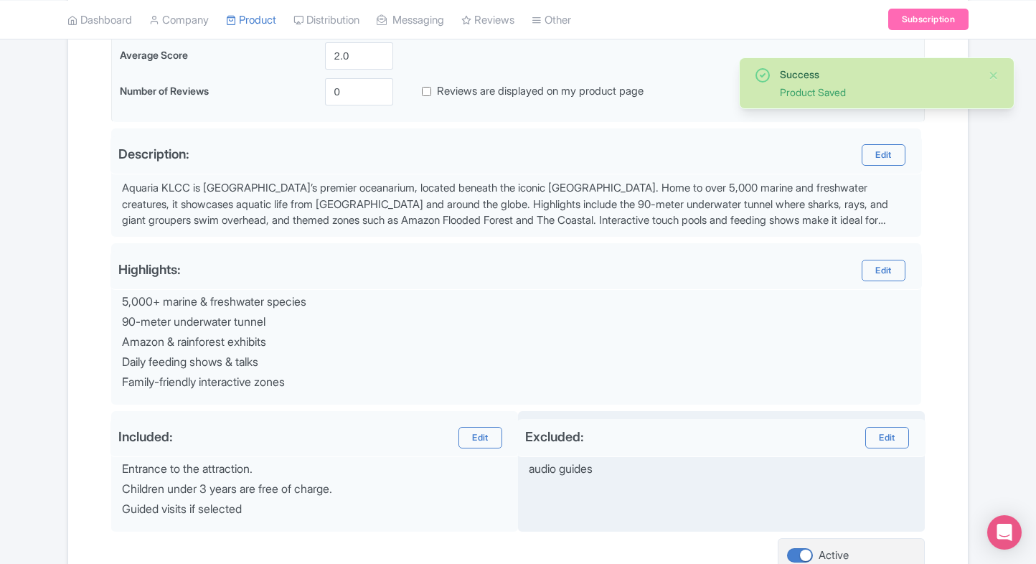
scroll to position [511, 0]
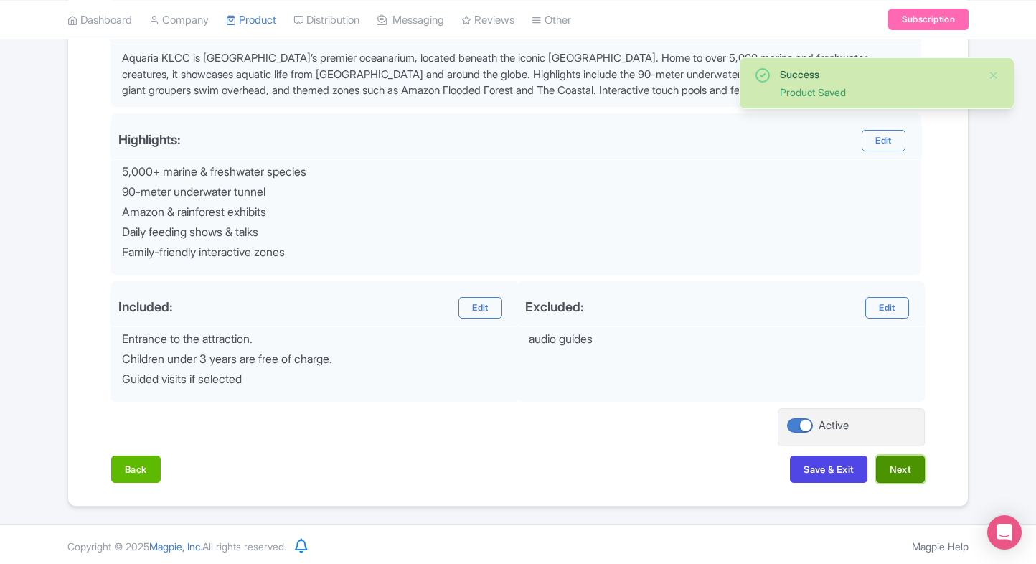
click at [891, 466] on button "Next" at bounding box center [900, 468] width 49 height 27
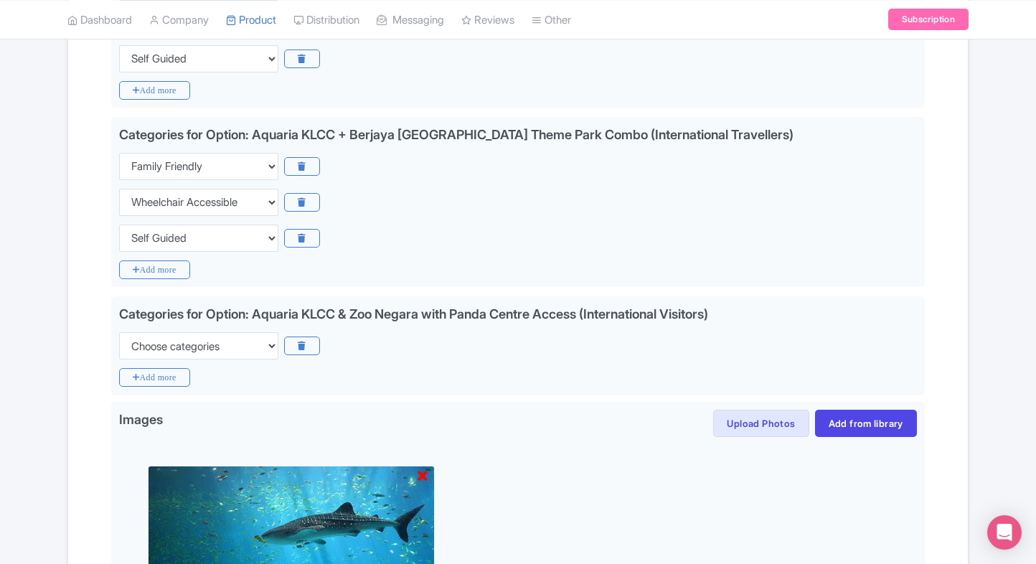
scroll to position [1367, 0]
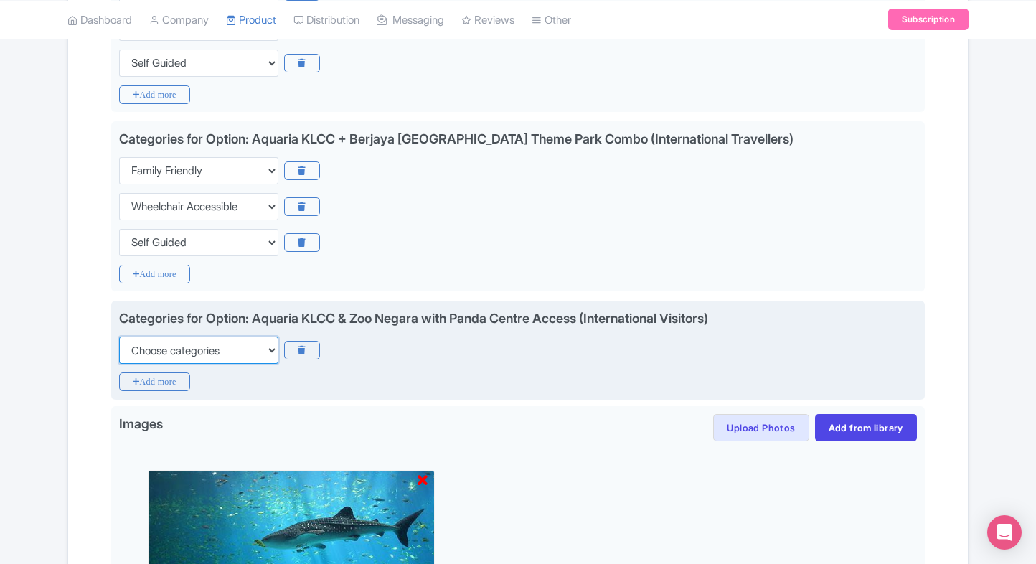
click at [174, 336] on select "Choose categories Adults Only Animals Audio Guide Beaches Bike Tours Boat Tours…" at bounding box center [198, 349] width 159 height 27
select select "family-friendly"
click at [119, 336] on select "Choose categories Adults Only Animals Audio Guide Beaches Bike Tours Boat Tours…" at bounding box center [198, 349] width 159 height 27
click at [141, 372] on icon "Add more" at bounding box center [154, 381] width 71 height 19
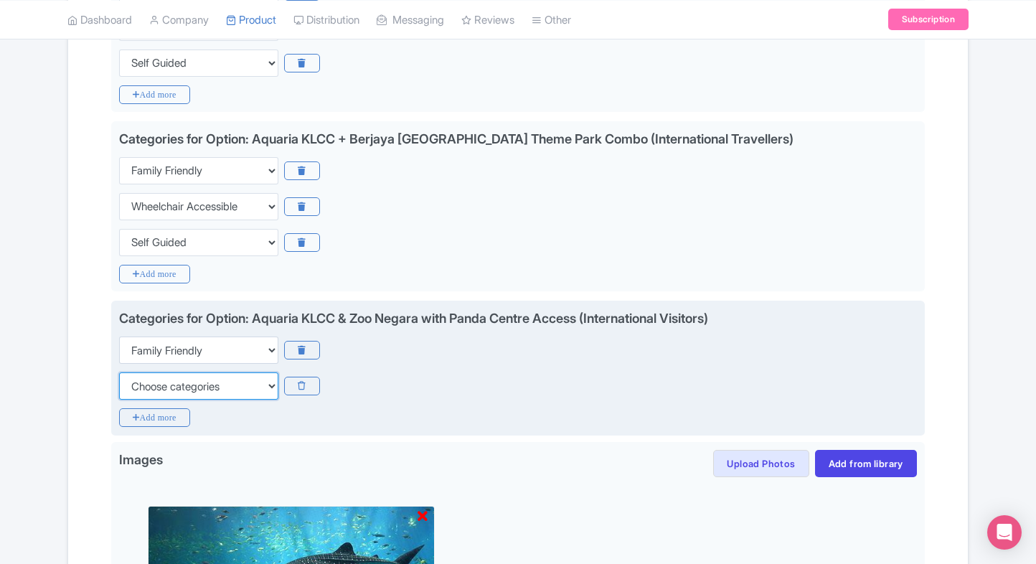
click at [141, 372] on select "Choose categories Adults Only Animals Audio Guide Beaches Bike Tours Boat Tours…" at bounding box center [198, 385] width 159 height 27
select select "wheelchair-accessible"
click at [119, 372] on select "Choose categories Adults Only Animals Audio Guide Beaches Bike Tours Boat Tours…" at bounding box center [198, 385] width 159 height 27
click at [129, 408] on icon "Add more" at bounding box center [154, 417] width 71 height 19
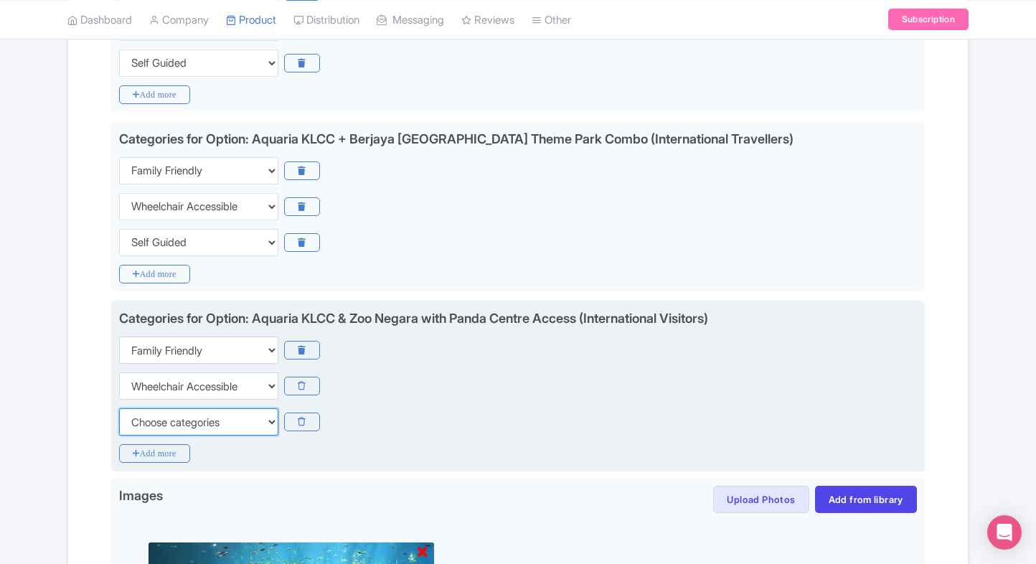
click at [129, 408] on select "Choose categories Adults Only Animals Audio Guide Beaches Bike Tours Boat Tours…" at bounding box center [198, 421] width 159 height 27
select select "self-guided"
click at [119, 408] on select "Choose categories Adults Only Animals Audio Guide Beaches Bike Tours Boat Tours…" at bounding box center [198, 421] width 159 height 27
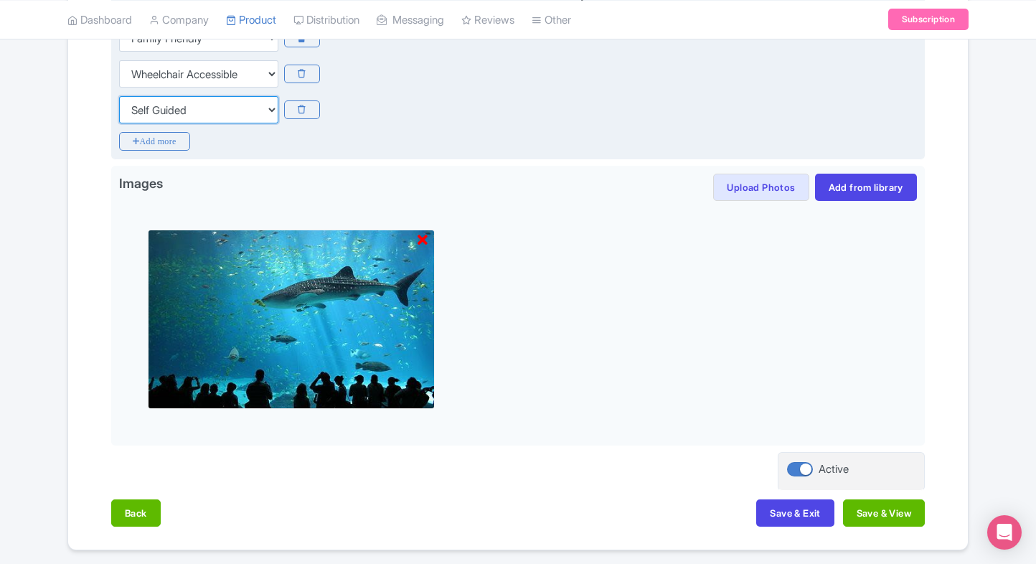
scroll to position [1702, 0]
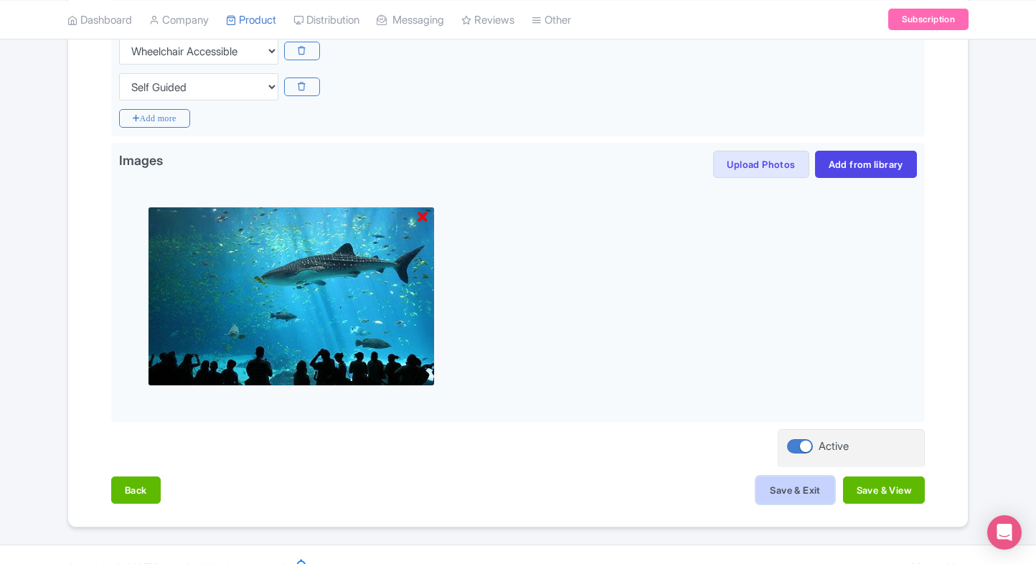
click at [782, 476] on button "Save & Exit" at bounding box center [794, 489] width 77 height 27
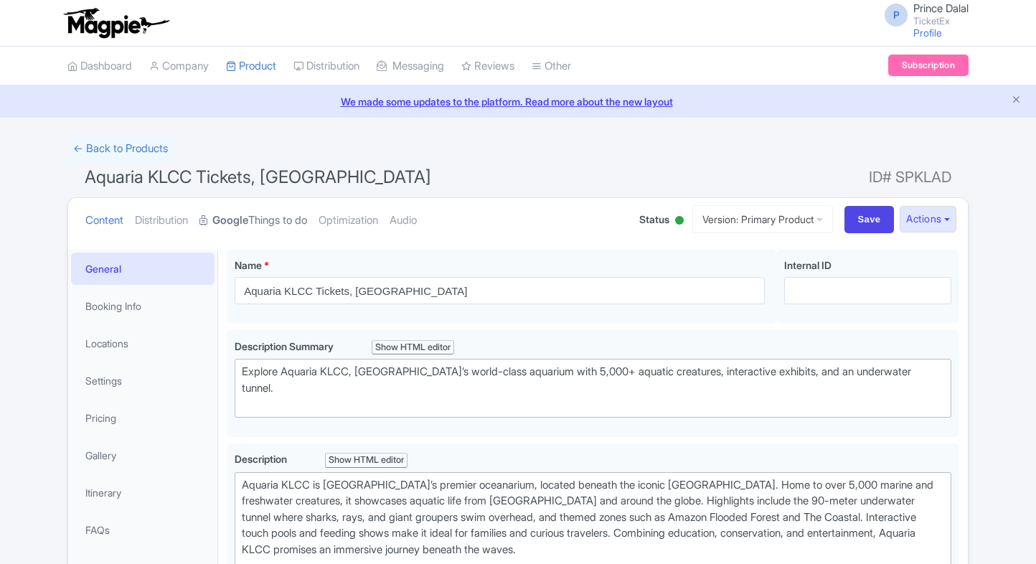
click at [238, 214] on strong "Google" at bounding box center [230, 220] width 36 height 16
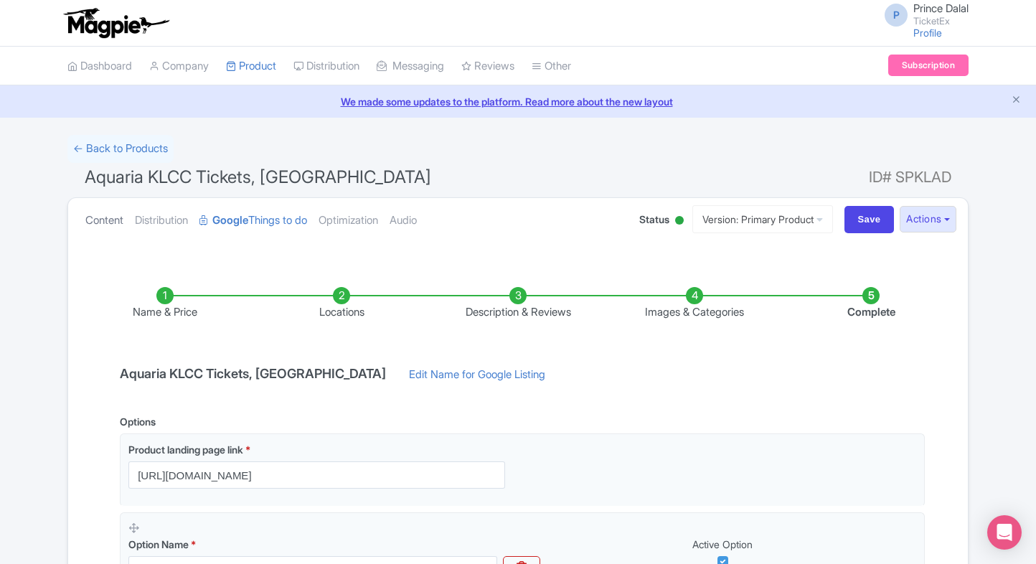
click at [98, 230] on link "Content" at bounding box center [104, 220] width 38 height 45
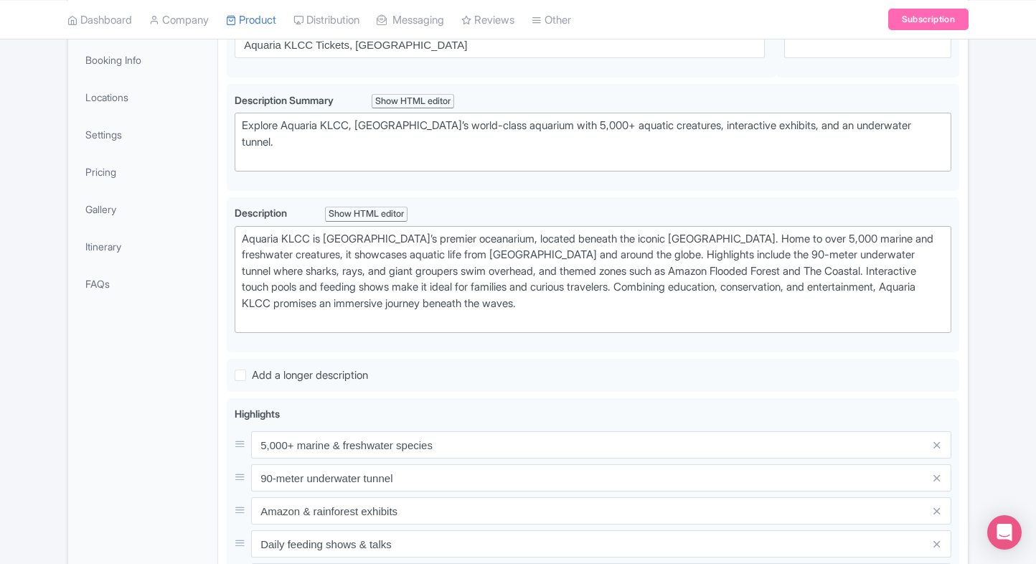
scroll to position [252, 0]
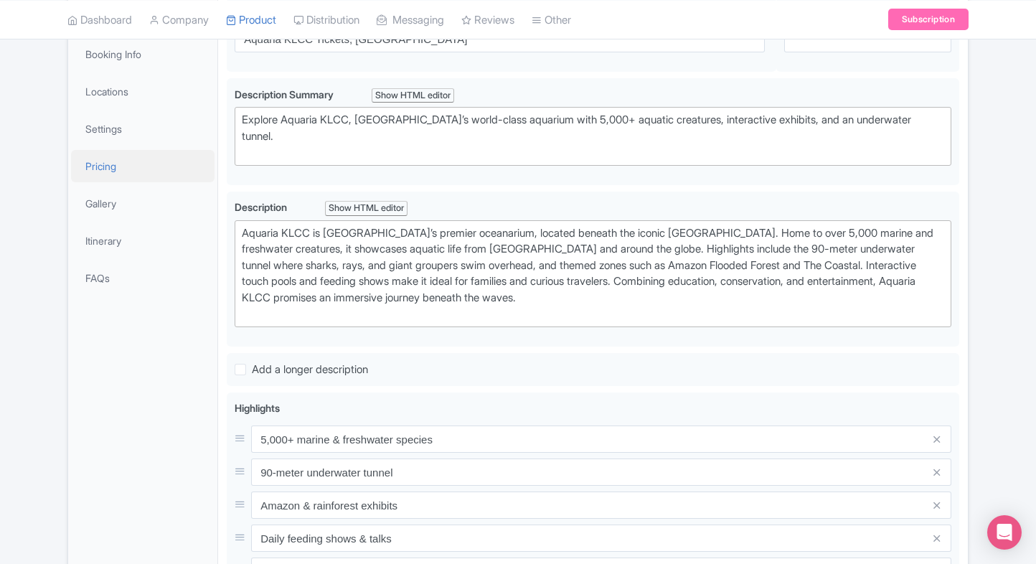
click at [115, 162] on link "Pricing" at bounding box center [142, 166] width 143 height 32
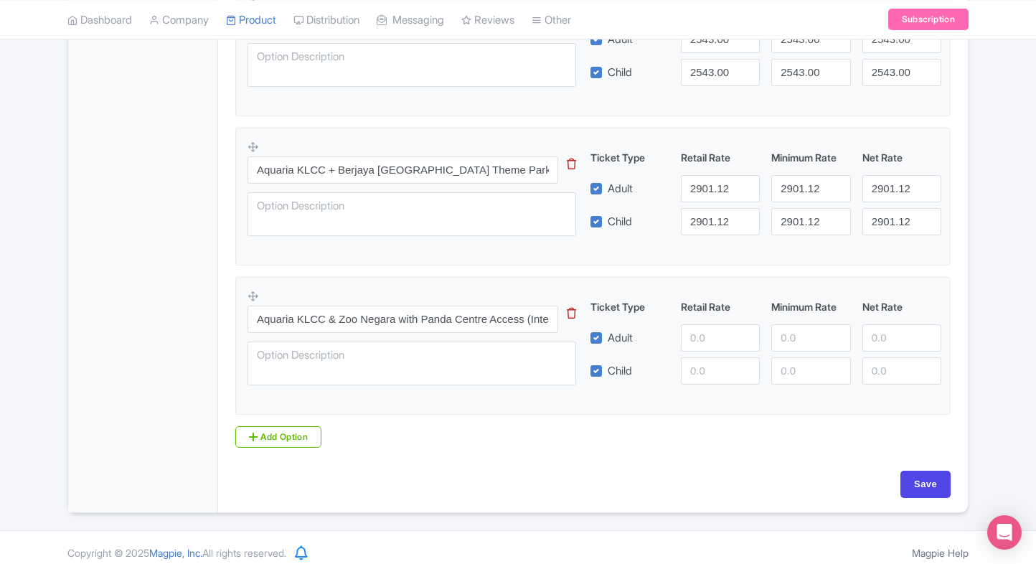
scroll to position [1308, 0]
click at [707, 326] on input "number" at bounding box center [720, 336] width 79 height 27
type input "3300"
paste input "3300"
click at [710, 363] on input "3300" at bounding box center [720, 369] width 79 height 27
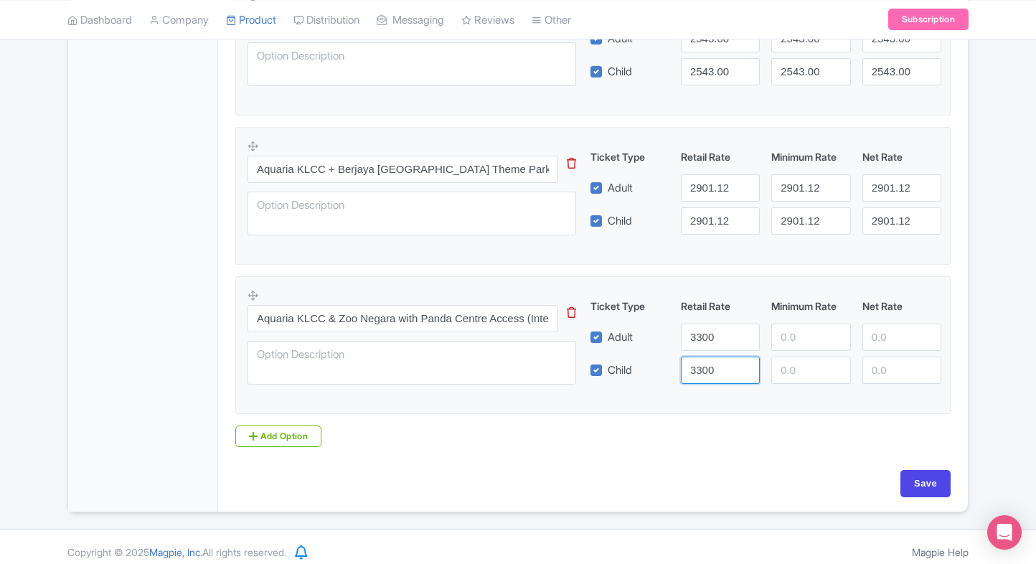
type input "3300"
paste input "3300"
click at [806, 334] on input "3300" at bounding box center [810, 336] width 79 height 27
type input "3300"
paste input "3300"
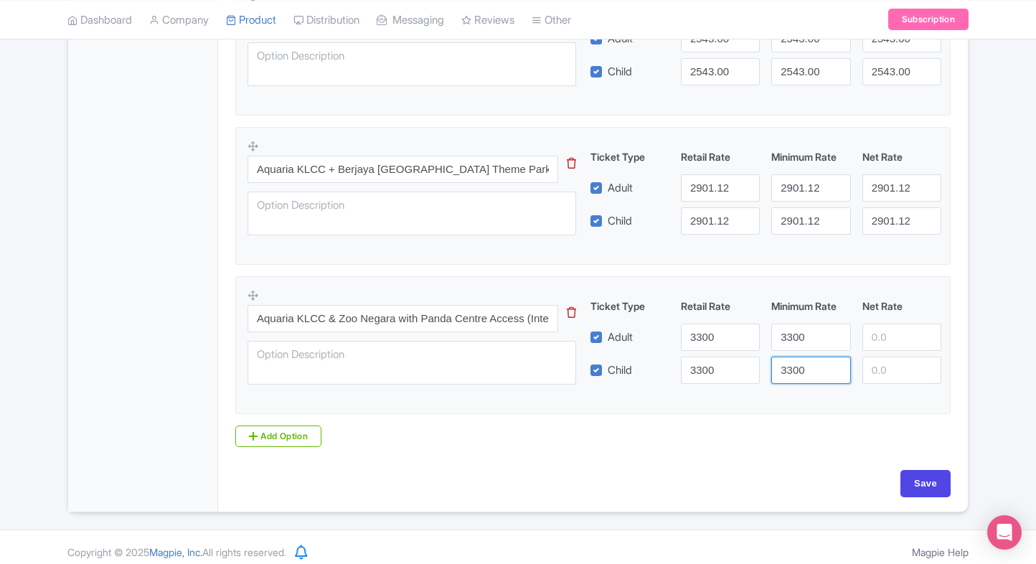
click at [795, 372] on input "3300" at bounding box center [810, 369] width 79 height 27
type input "3300"
paste input "3300"
click at [900, 334] on input "3300" at bounding box center [901, 336] width 79 height 27
type input "3300"
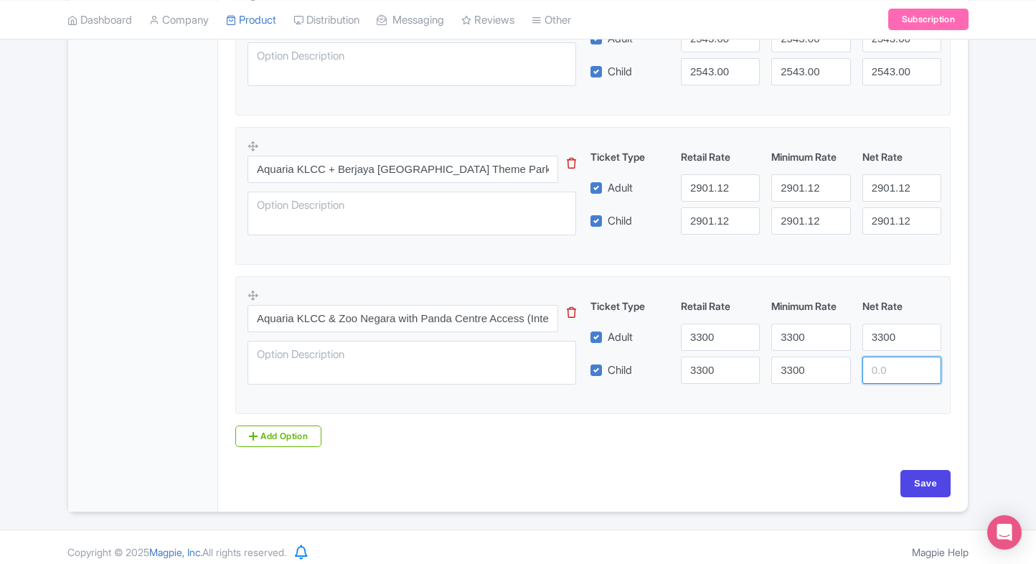
paste input "3300"
click at [894, 368] on input "3300" at bounding box center [901, 369] width 79 height 27
type input "3300"
click at [912, 473] on input "Save" at bounding box center [925, 483] width 50 height 27
type input "Saving..."
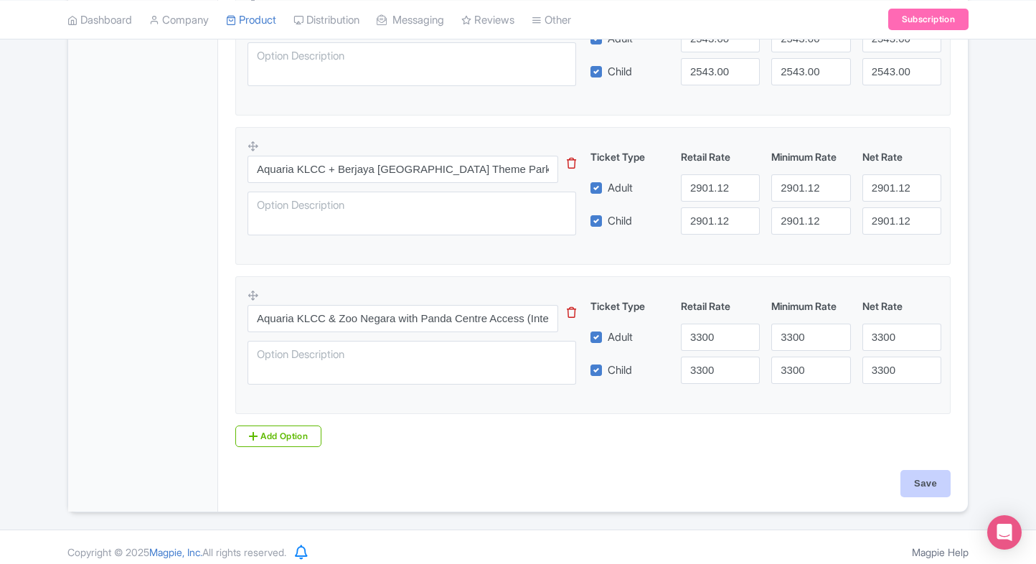
type input "Saving..."
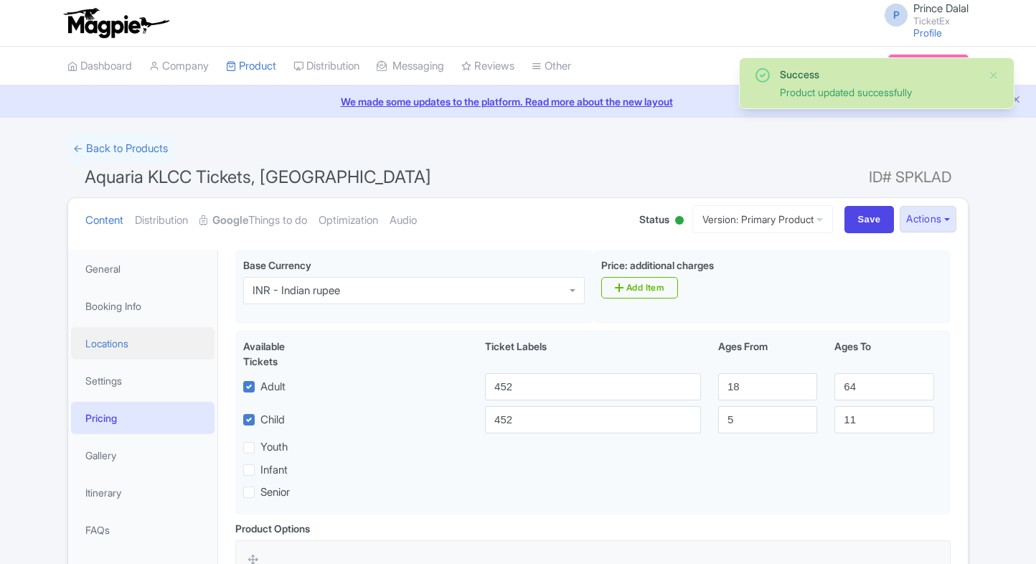
scroll to position [249, 0]
